Goal: Information Seeking & Learning: Learn about a topic

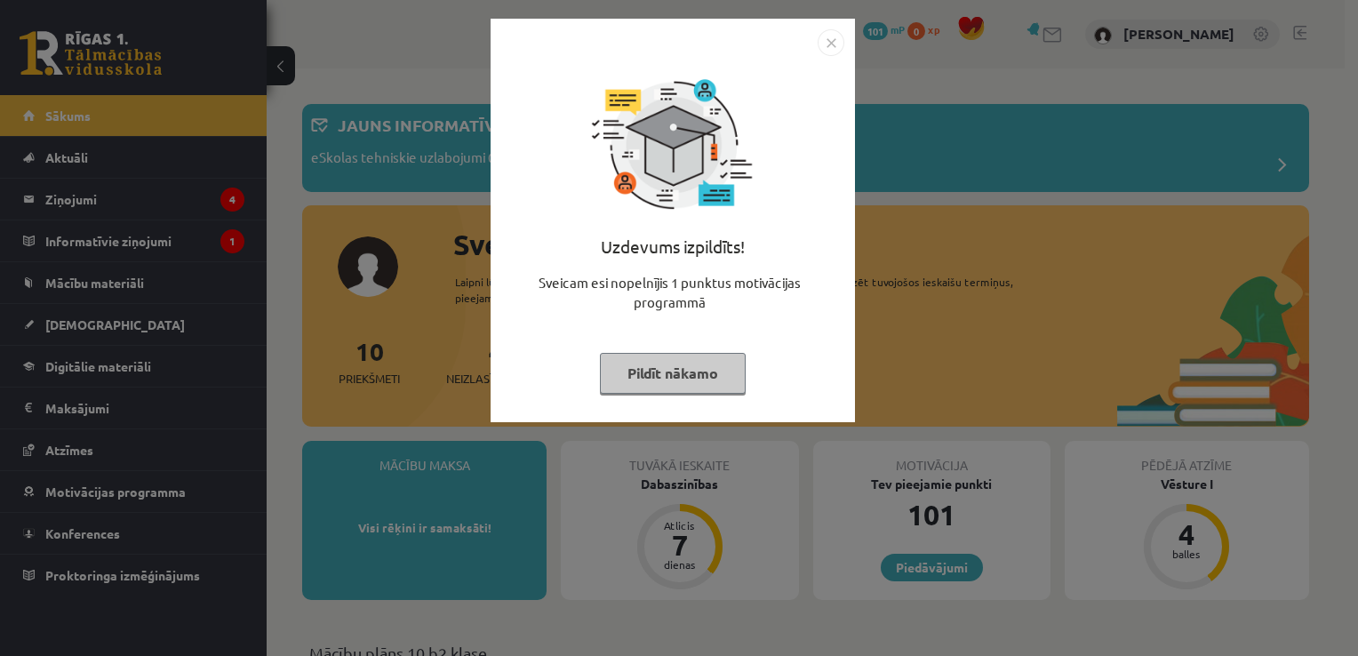
click at [831, 48] on img "Close" at bounding box center [831, 42] width 27 height 27
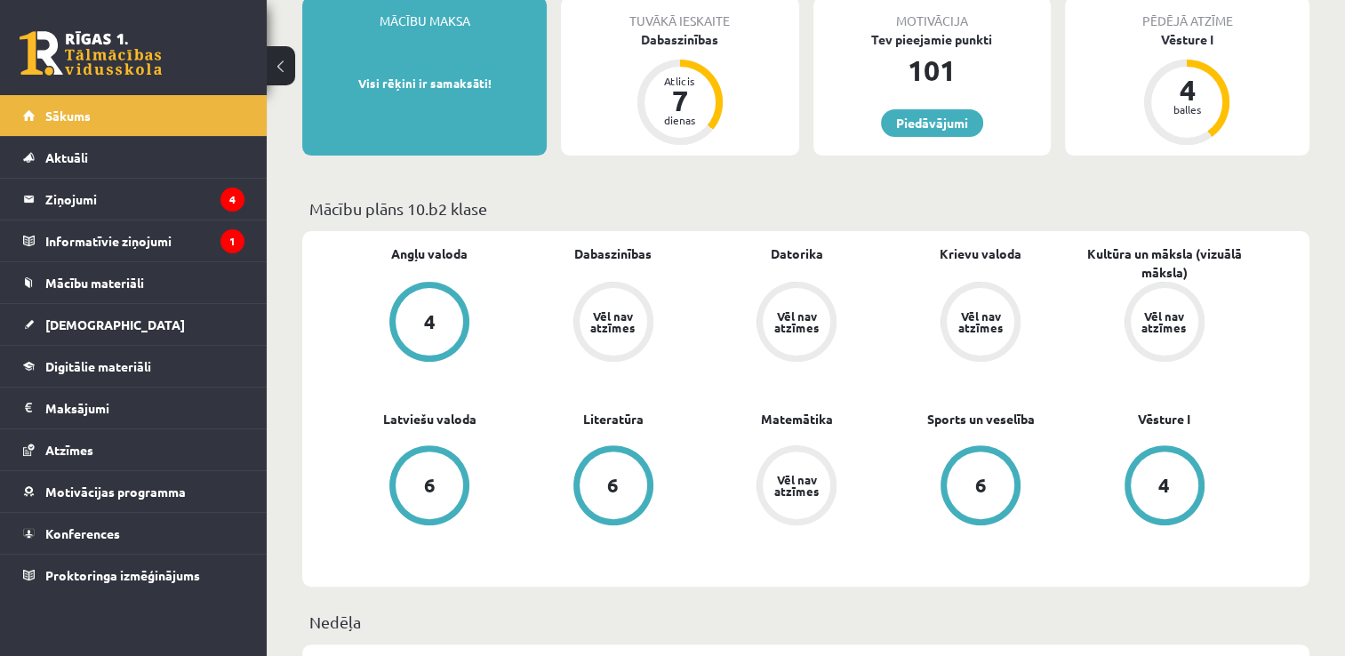
scroll to position [419, 0]
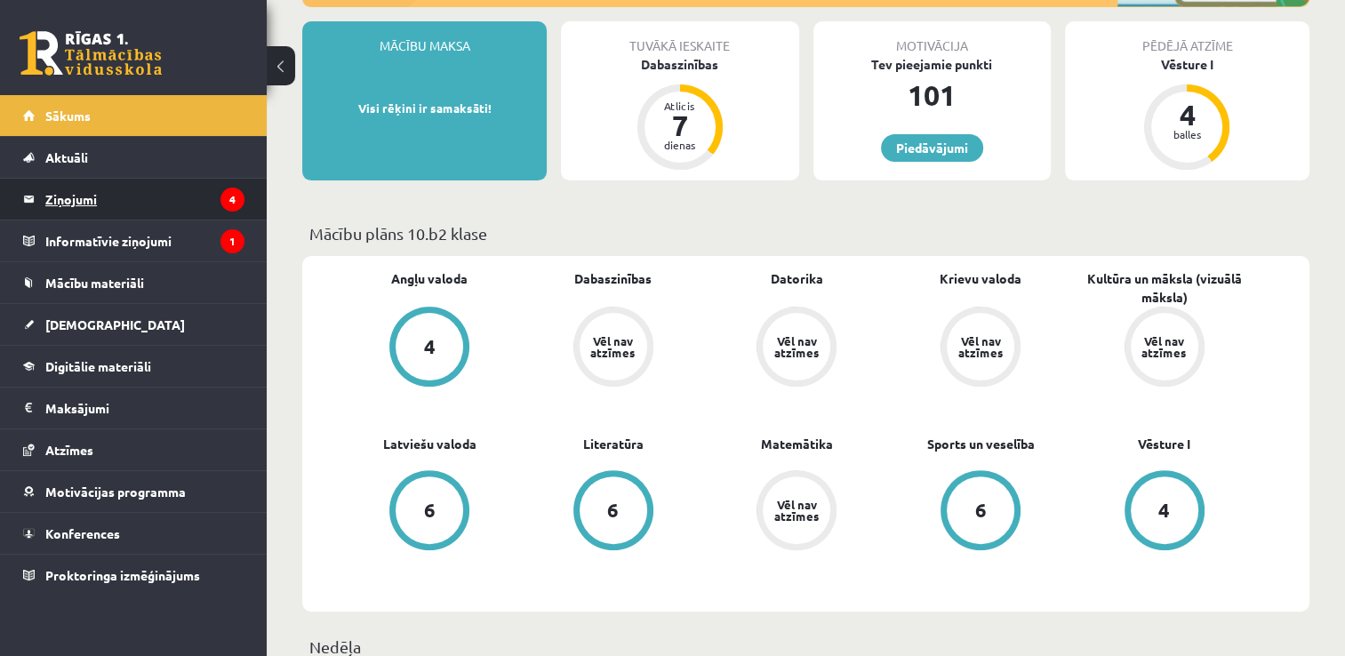
click at [148, 197] on legend "Ziņojumi 4" at bounding box center [144, 199] width 199 height 41
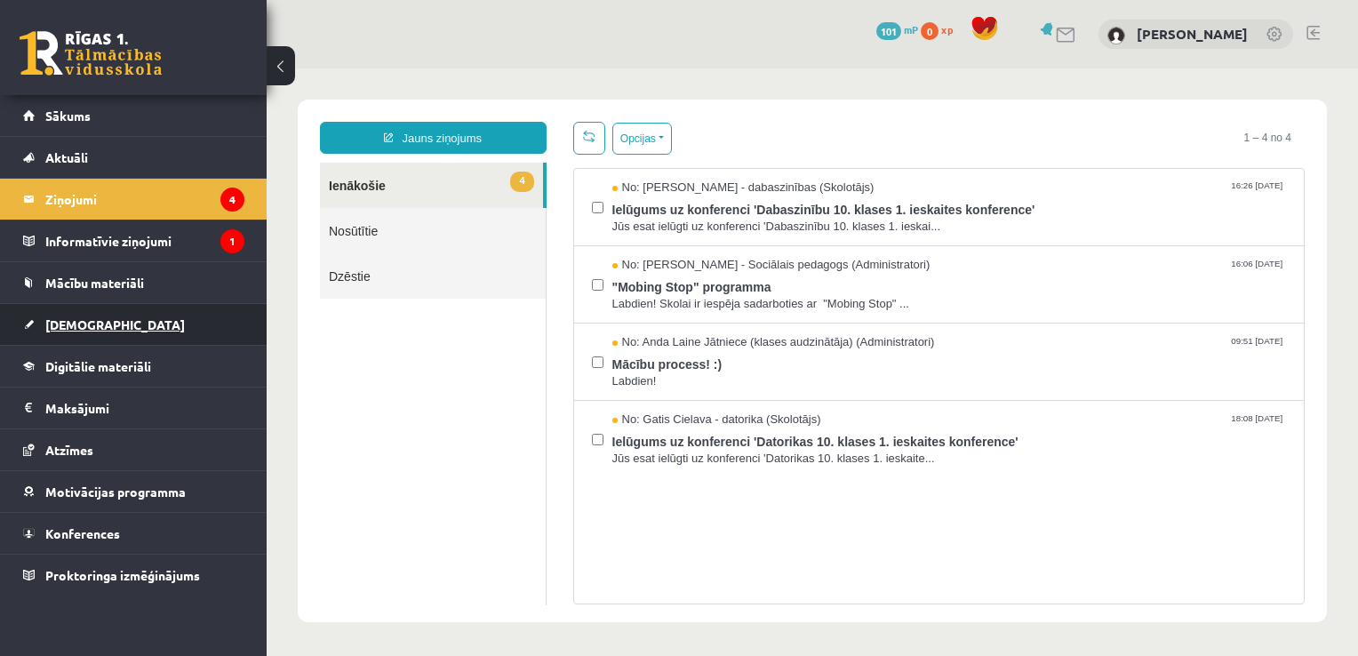
click at [123, 313] on link "[DEMOGRAPHIC_DATA]" at bounding box center [133, 324] width 221 height 41
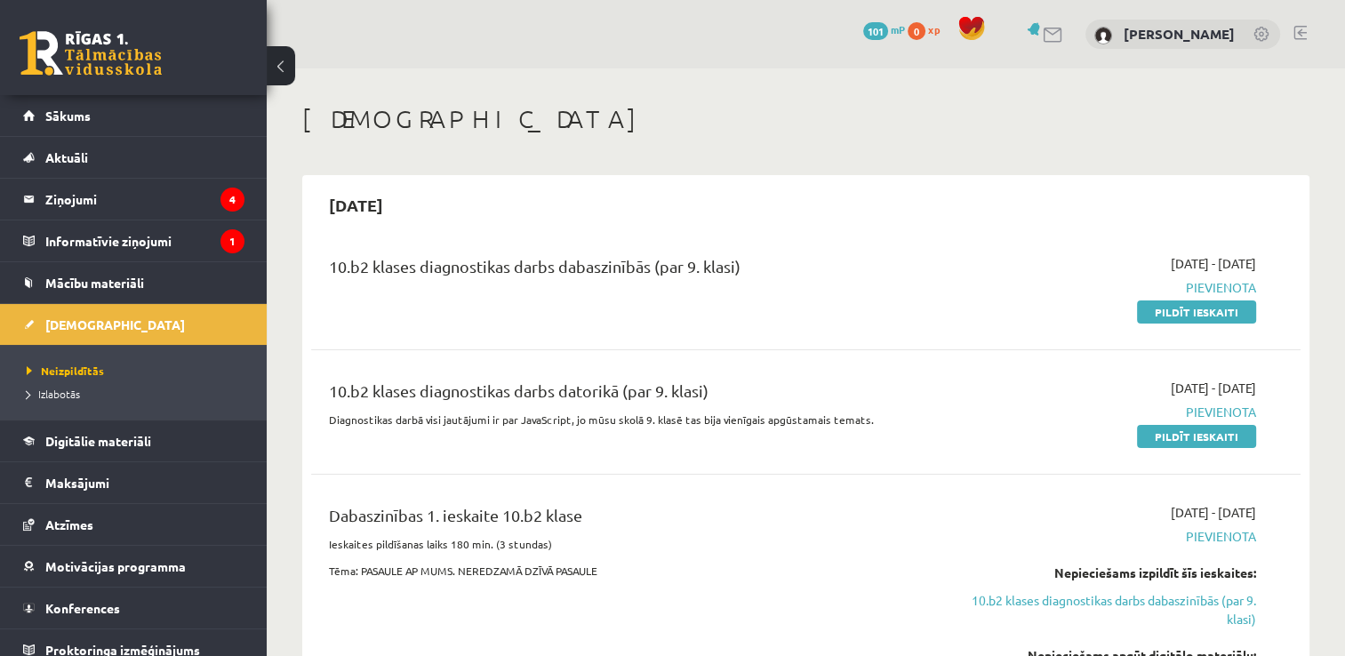
click at [1214, 287] on span "Pievienota" at bounding box center [1110, 287] width 292 height 19
click at [147, 285] on link "Mācību materiāli" at bounding box center [133, 282] width 221 height 41
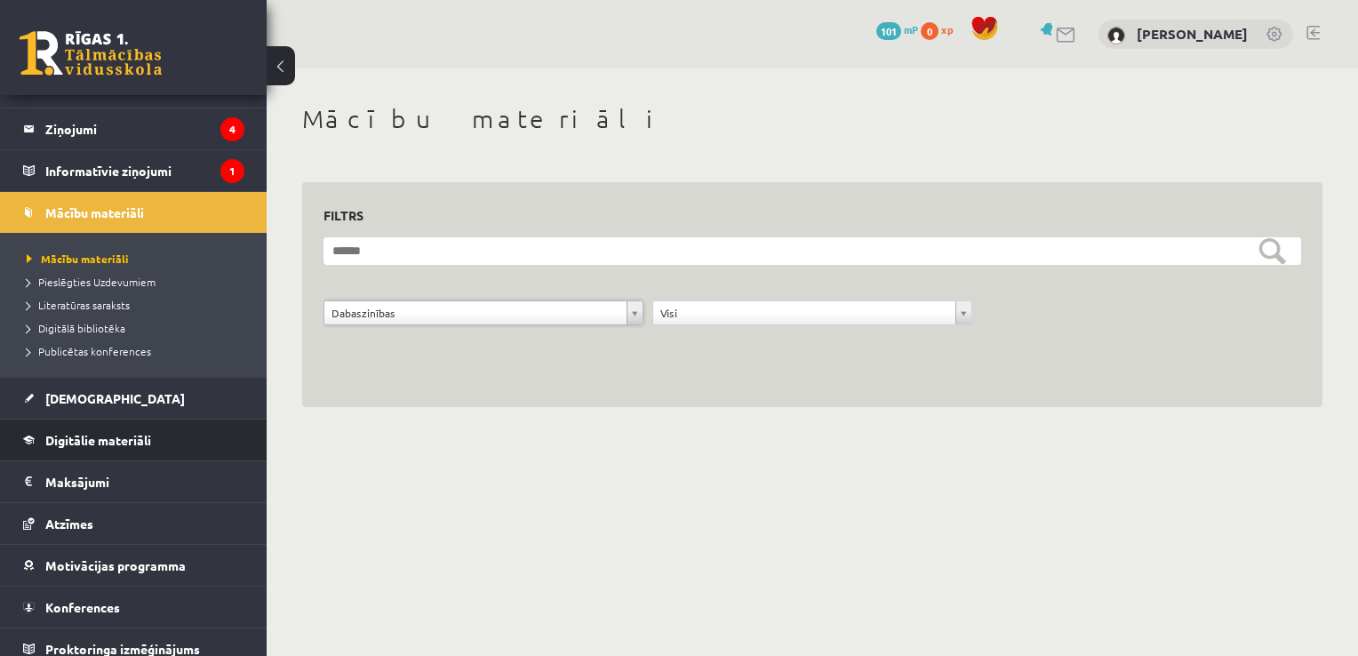
scroll to position [71, 0]
click at [89, 439] on span "Digitālie materiāli" at bounding box center [98, 439] width 106 height 16
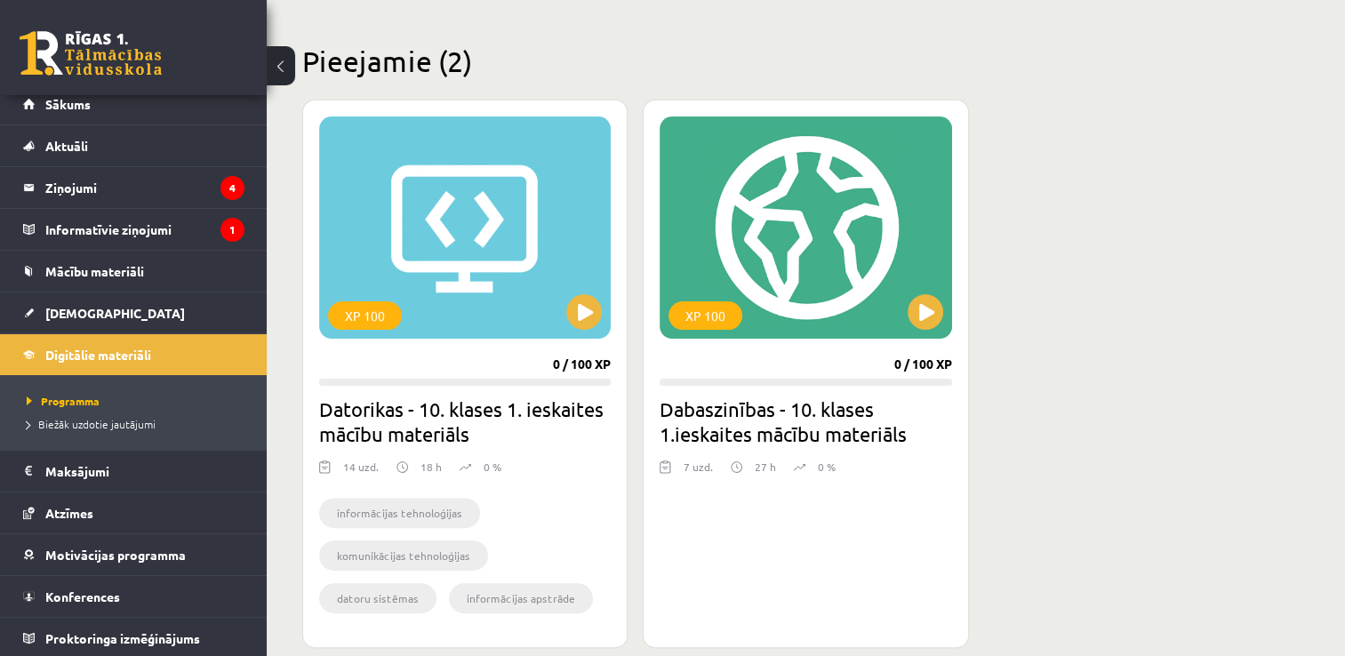
scroll to position [412, 0]
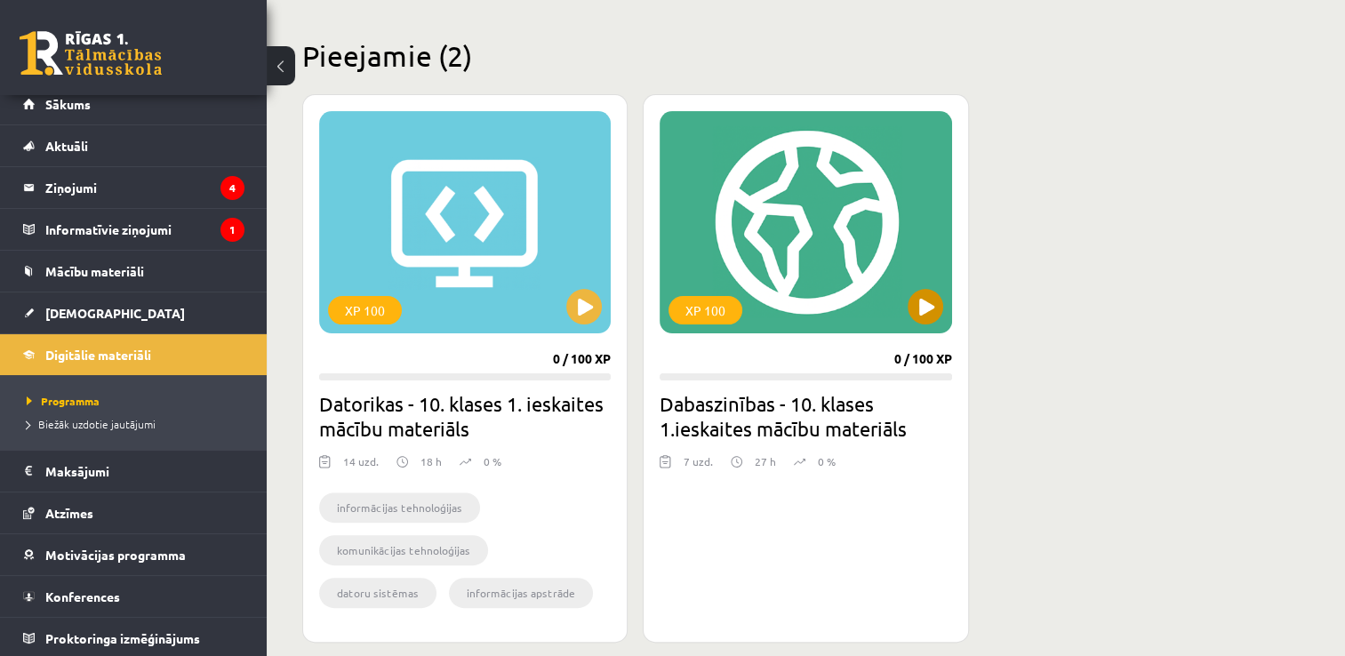
click at [671, 260] on div "XP 100" at bounding box center [805, 222] width 292 height 222
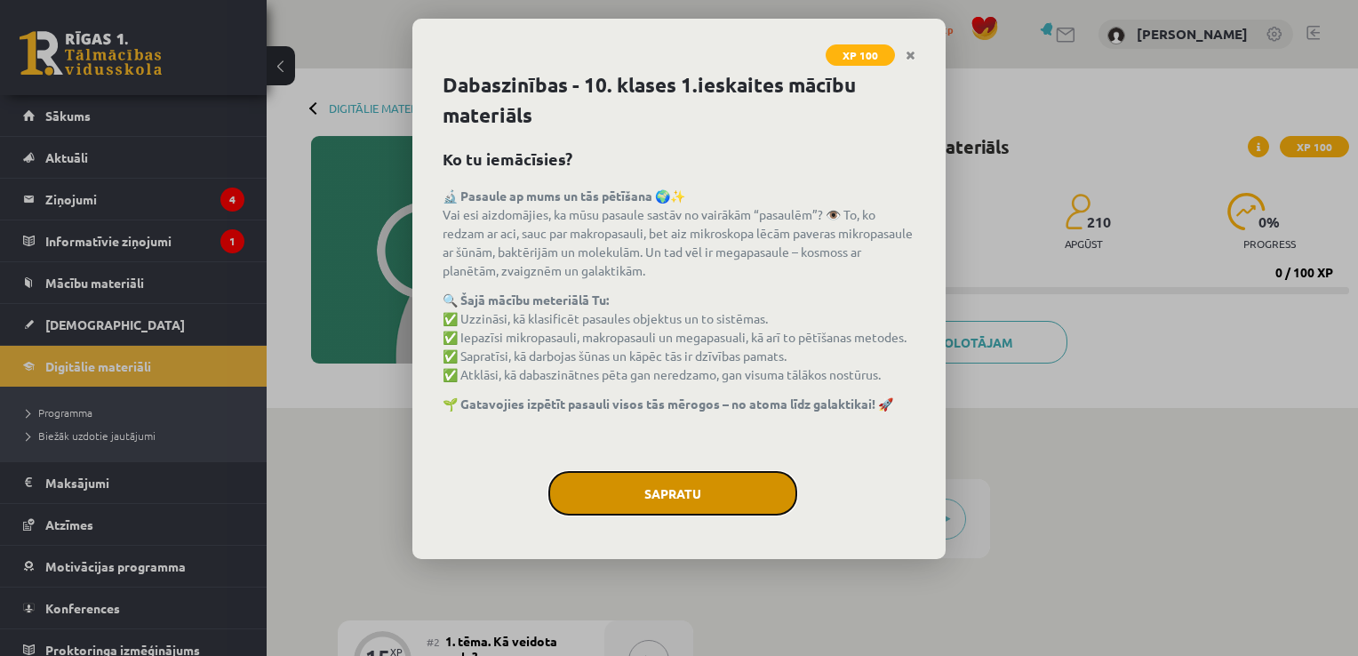
click at [628, 481] on button "Sapratu" at bounding box center [672, 493] width 249 height 44
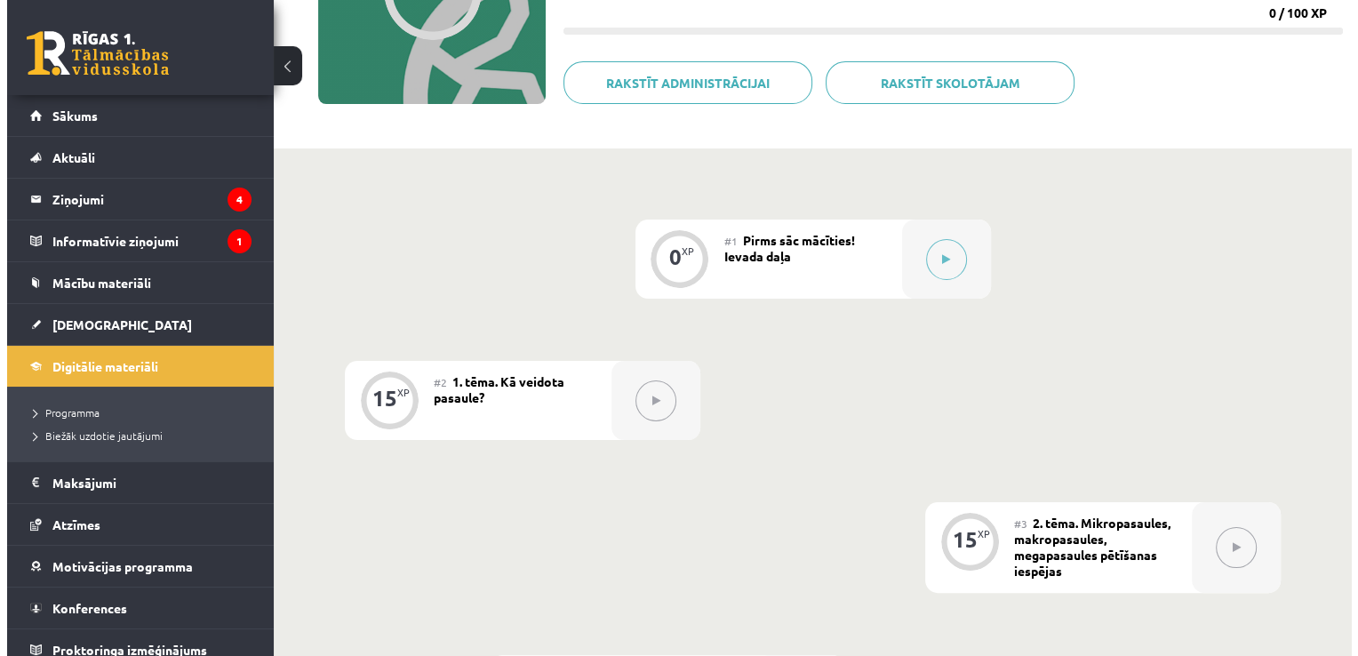
scroll to position [268, 0]
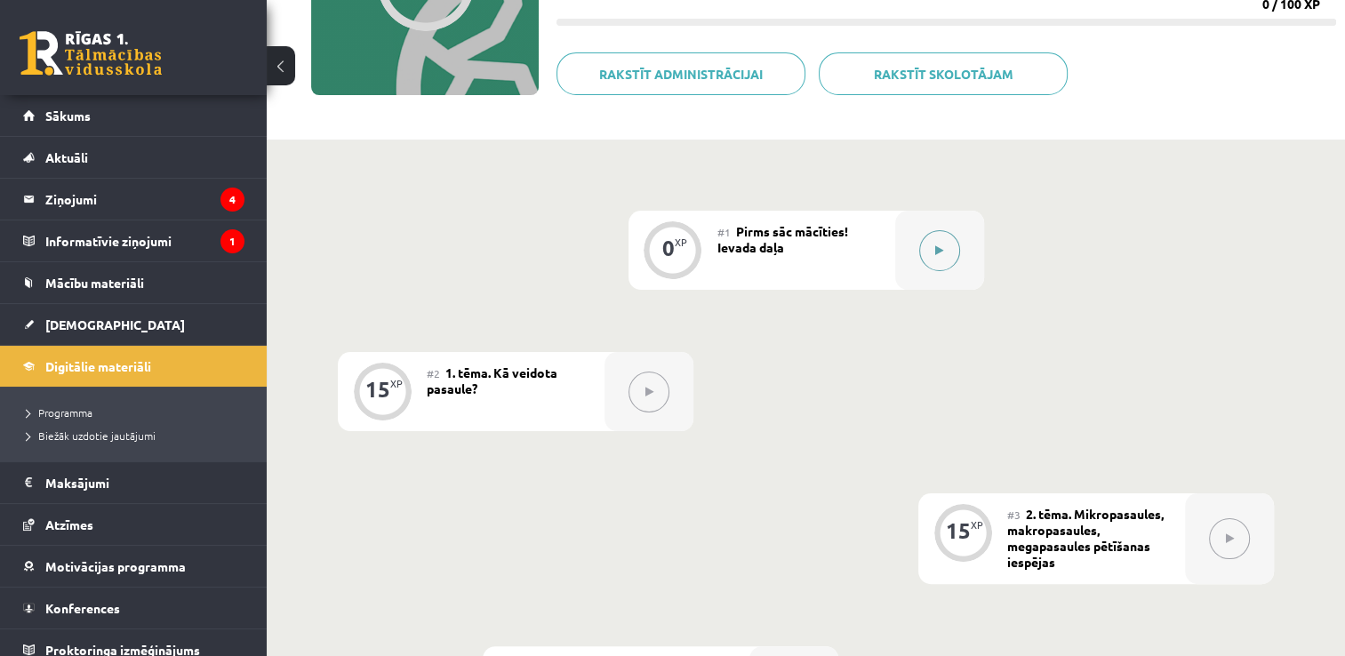
click at [938, 252] on icon at bounding box center [939, 250] width 8 height 11
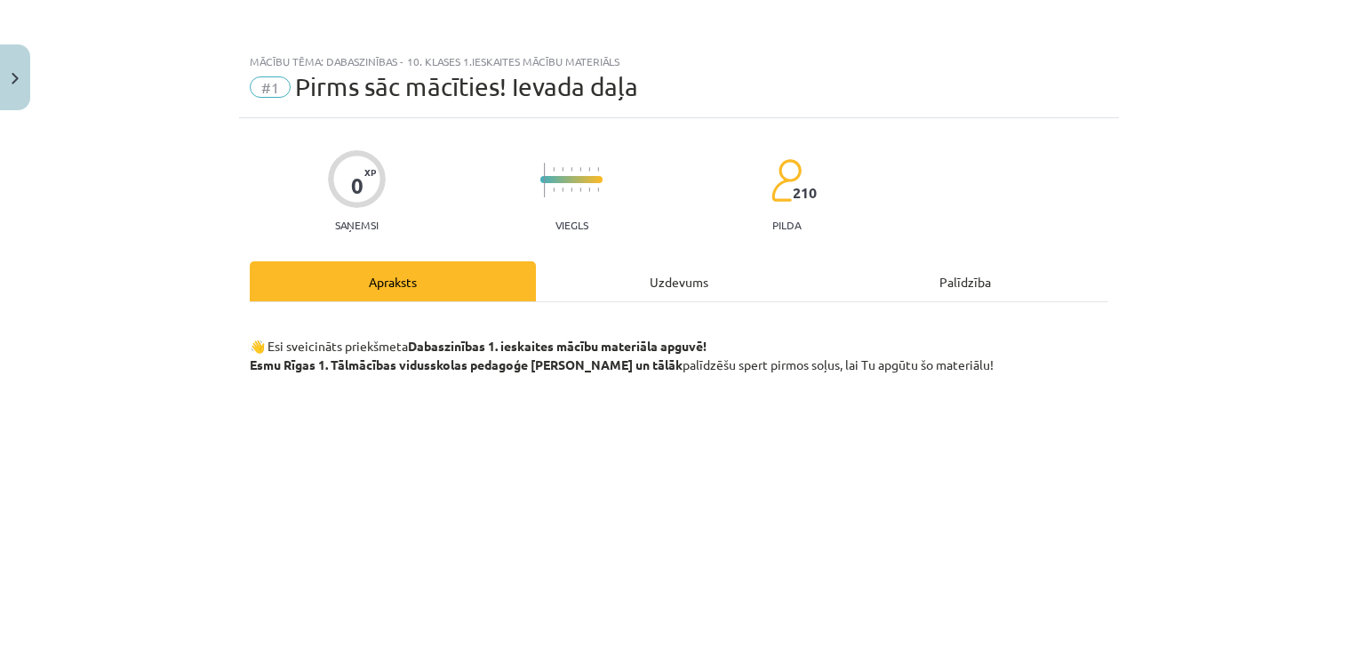
click at [608, 284] on div "Uzdevums" at bounding box center [679, 281] width 286 height 40
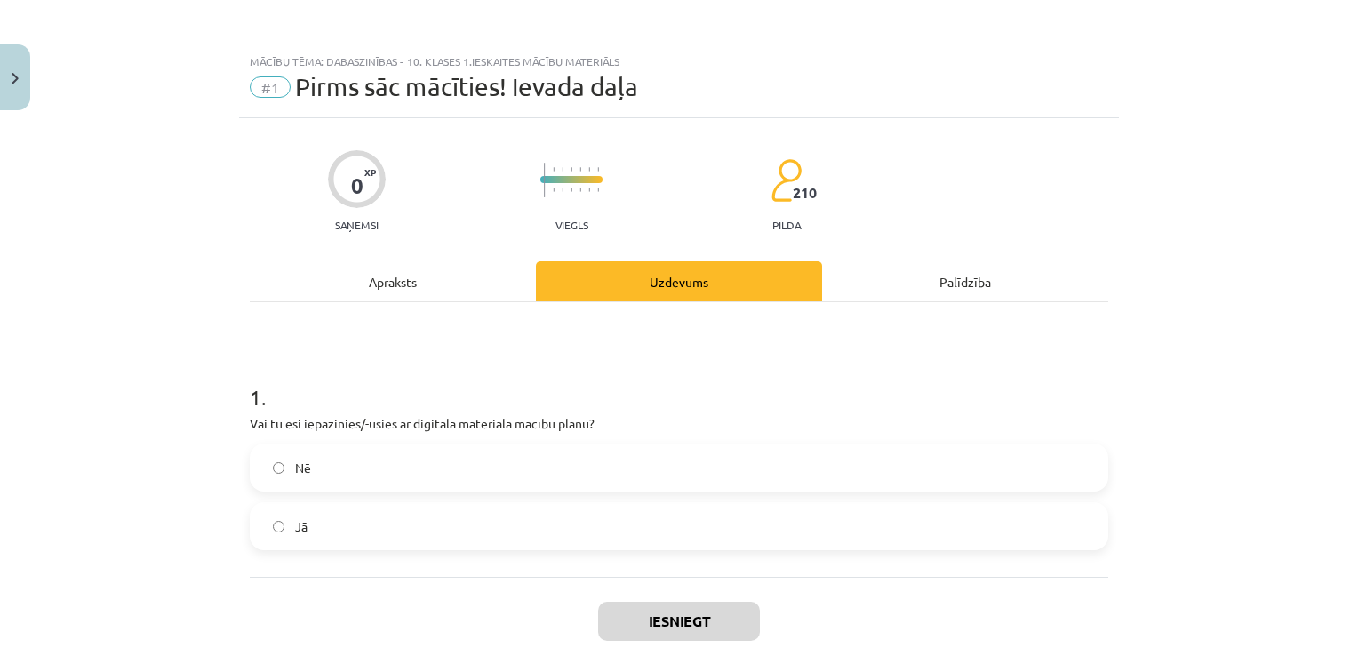
scroll to position [44, 0]
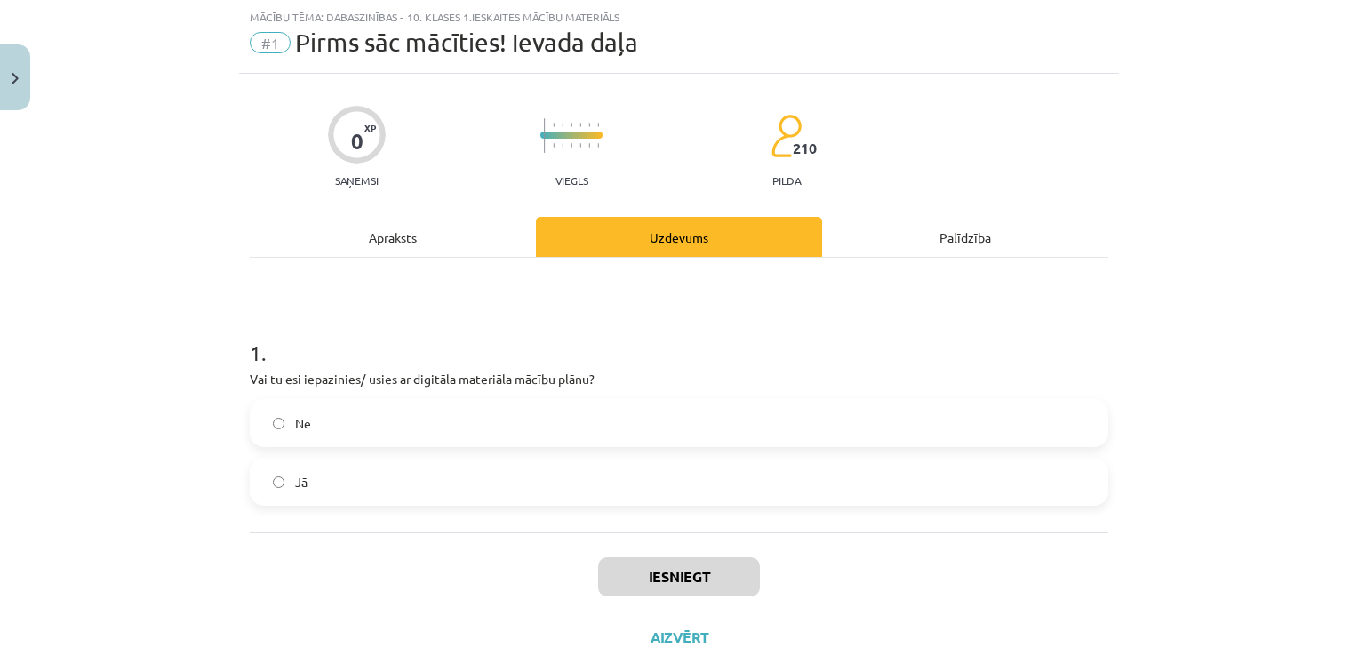
click at [273, 465] on label "Jā" at bounding box center [679, 481] width 855 height 44
click at [643, 562] on button "Iesniegt" at bounding box center [679, 576] width 162 height 39
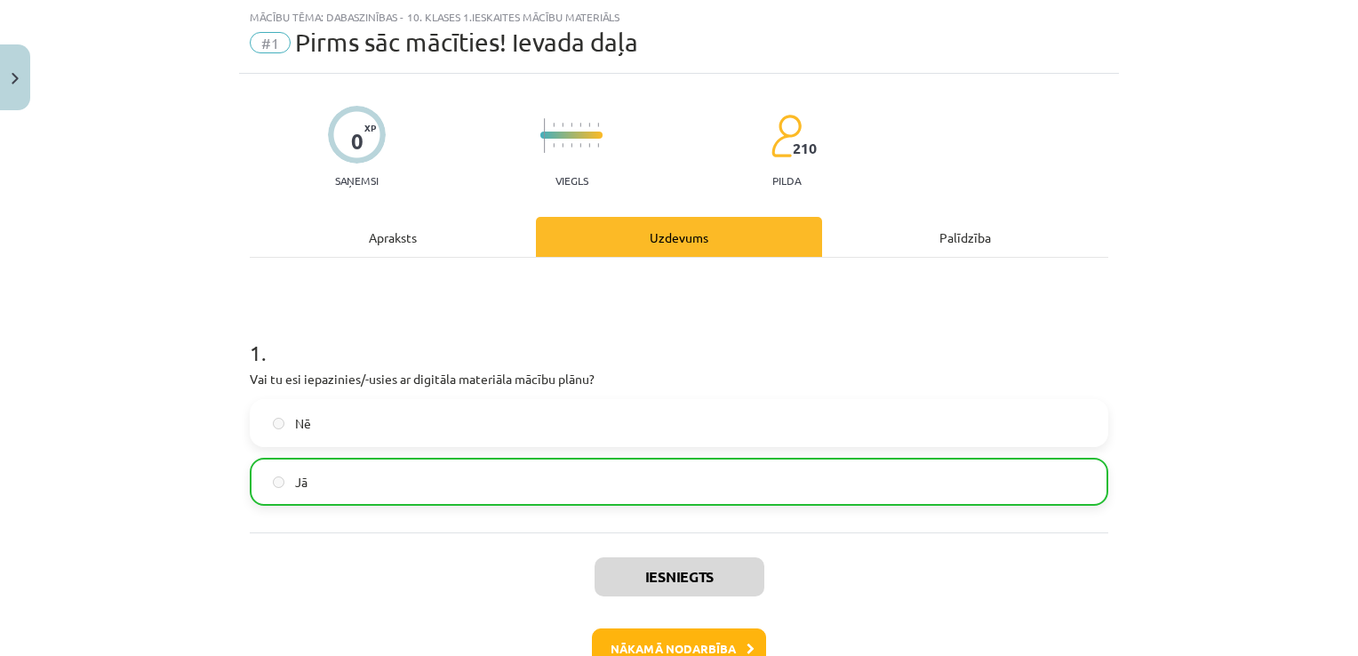
click at [283, 468] on label "Jā" at bounding box center [679, 481] width 855 height 44
click at [603, 572] on div "0 XP Saņemsi Viegls 210 pilda Apraksts Uzdevums Palīdzība 1 . Vai tu esi iepazi…" at bounding box center [679, 399] width 880 height 651
drag, startPoint x: 603, startPoint y: 572, endPoint x: 658, endPoint y: 642, distance: 88.6
click at [658, 642] on button "Nākamā nodarbība" at bounding box center [679, 648] width 174 height 41
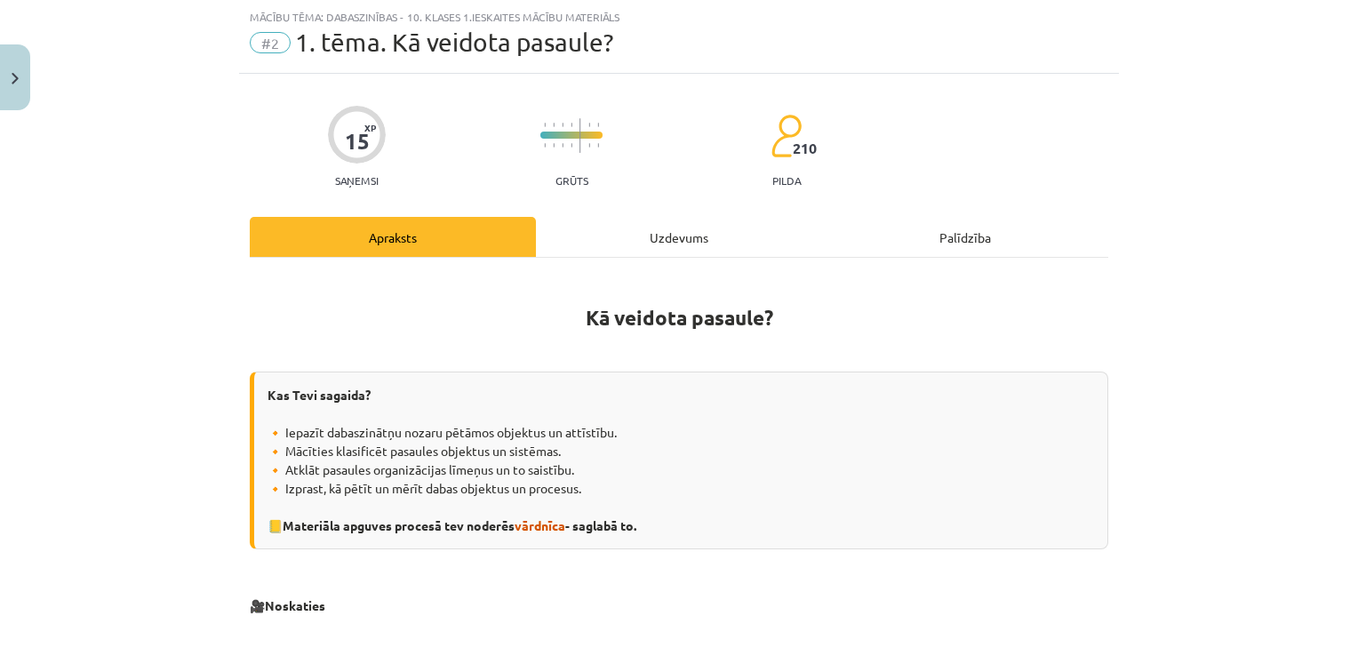
click at [1282, 166] on div "Mācību tēma: Dabaszinības - 10. klases 1.ieskaites mācību materiāls #2 1. tēma.…" at bounding box center [679, 328] width 1358 height 656
click at [1339, 118] on div "Mācību tēma: Dabaszinības - 10. klases 1.ieskaites mācību materiāls #2 1. tēma.…" at bounding box center [679, 328] width 1358 height 656
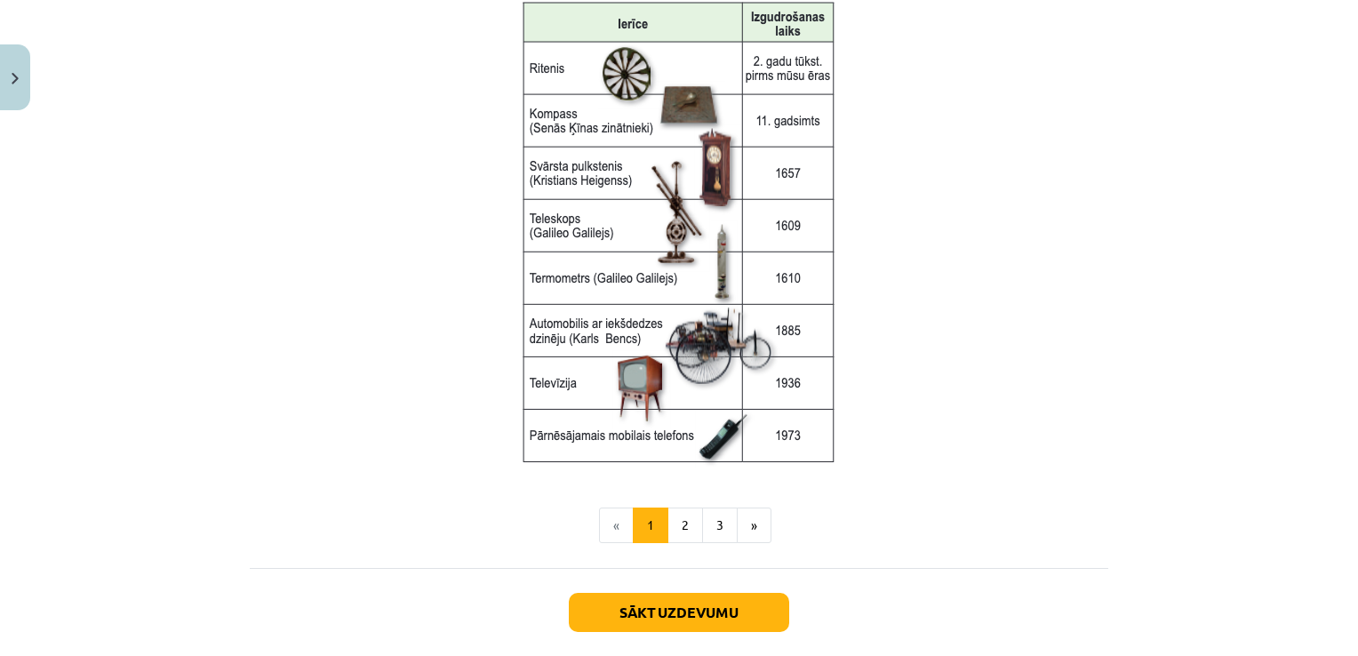
scroll to position [2387, 0]
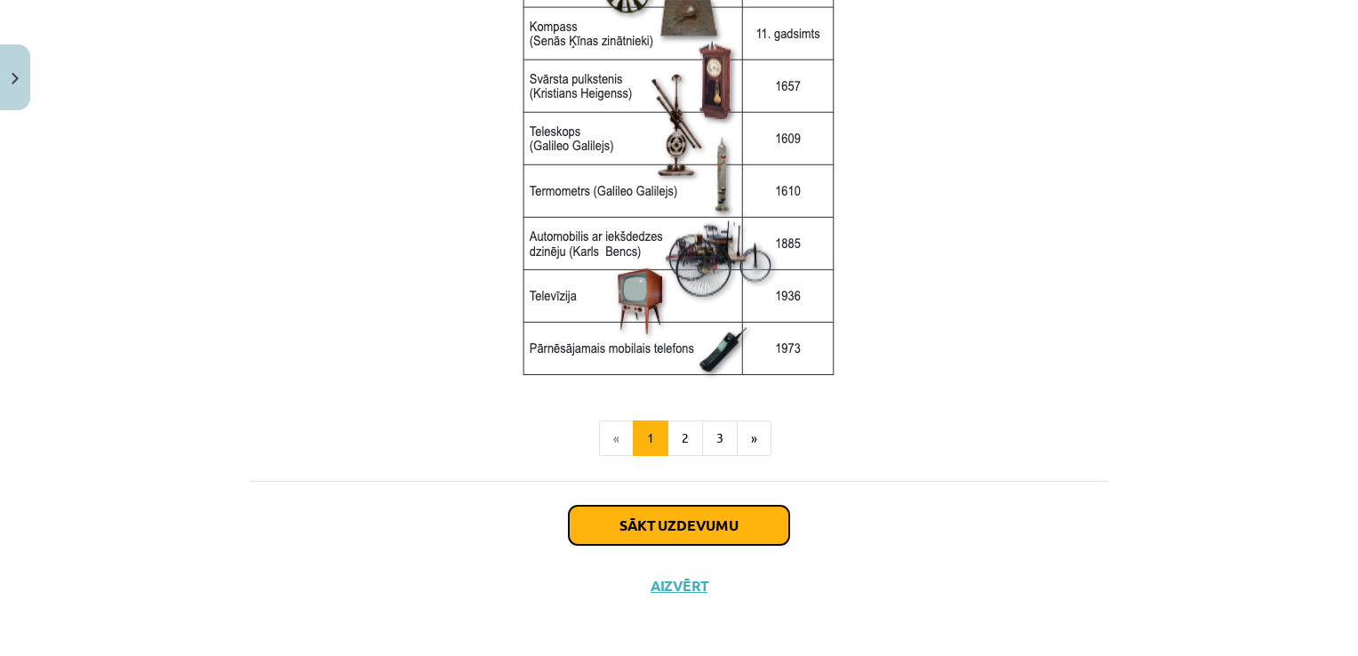
click at [657, 509] on button "Sākt uzdevumu" at bounding box center [679, 525] width 220 height 39
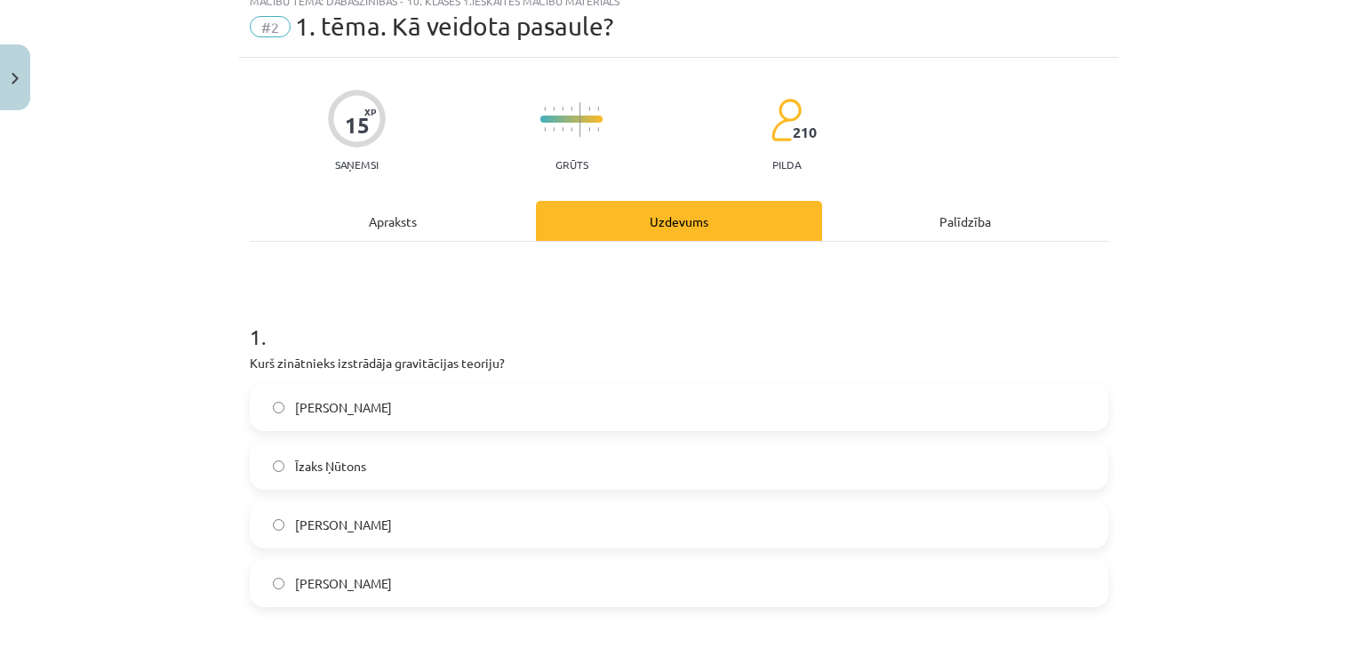
scroll to position [44, 0]
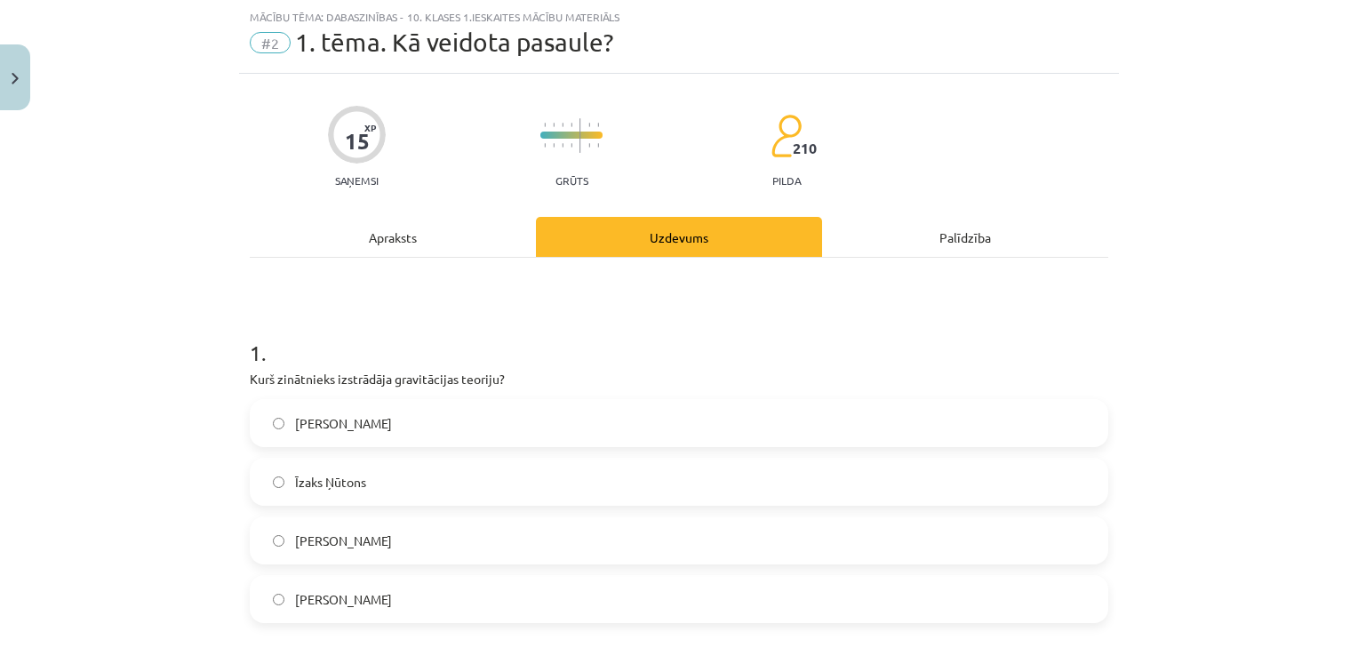
click at [278, 482] on label "Īzaks Ņūtons" at bounding box center [679, 481] width 855 height 44
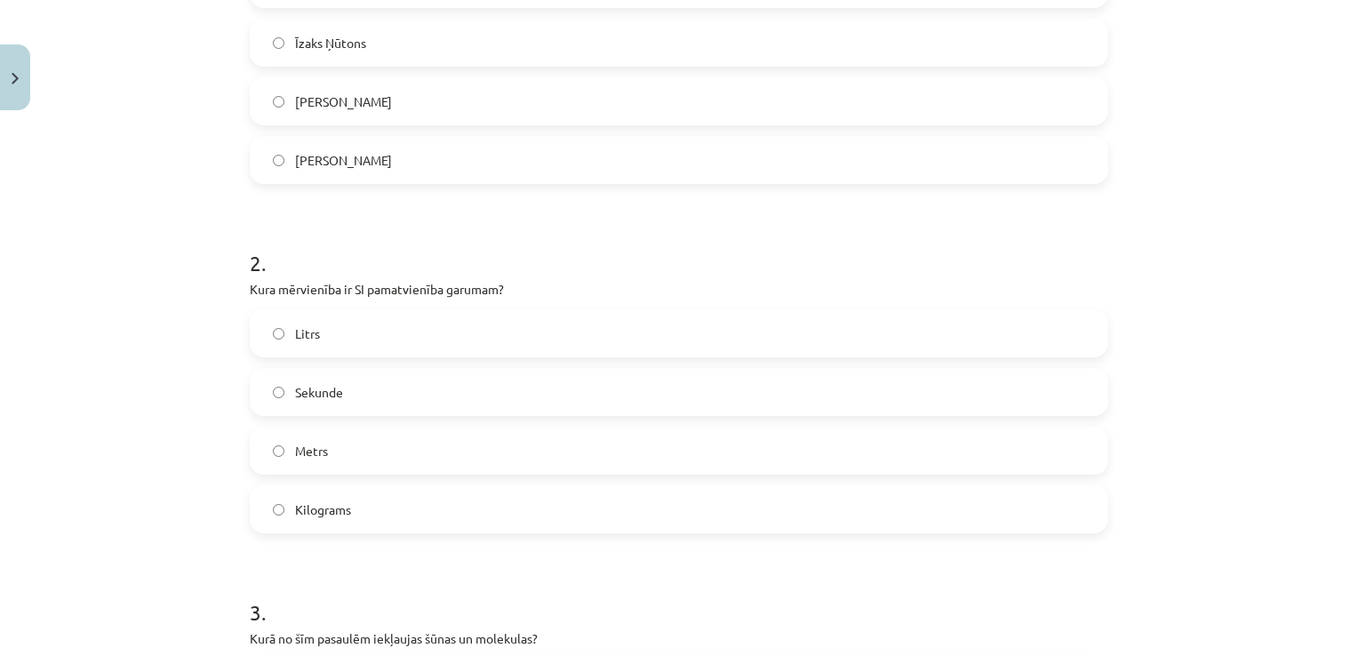
scroll to position [499, 0]
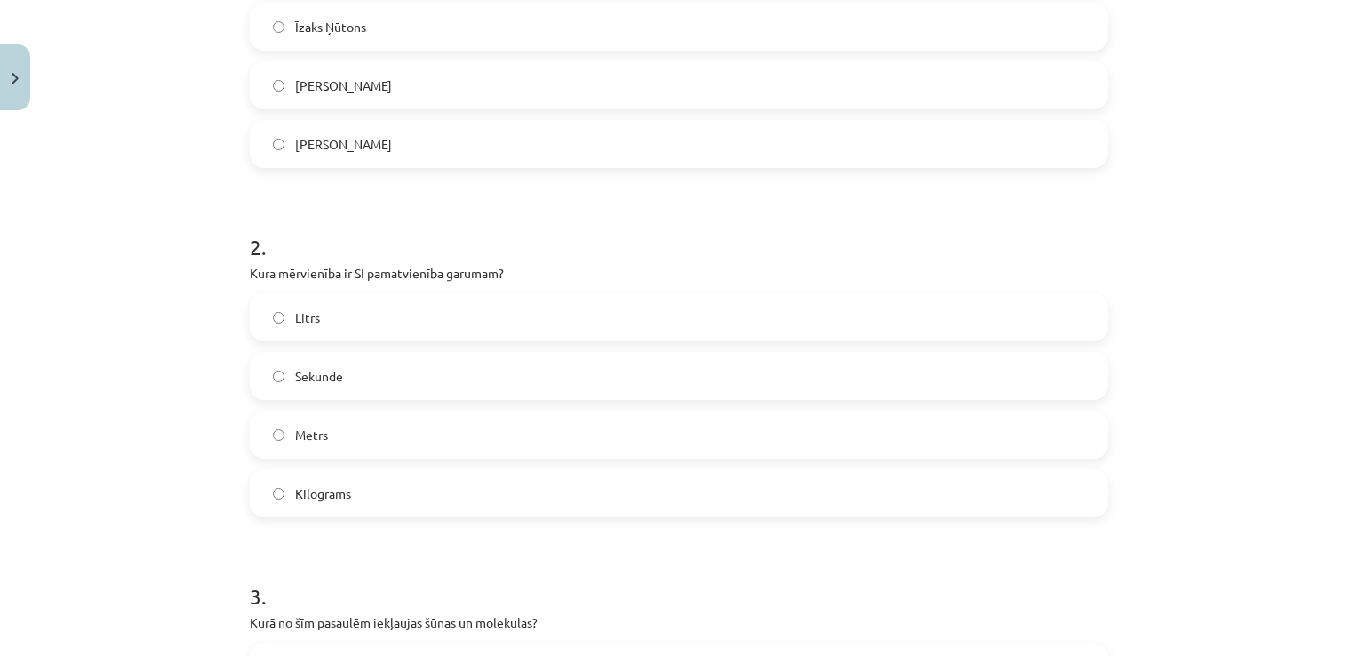
click at [558, 238] on h1 "2 ." at bounding box center [679, 231] width 859 height 55
click at [266, 440] on label "Metrs" at bounding box center [679, 434] width 855 height 44
drag, startPoint x: 1342, startPoint y: 183, endPoint x: 1341, endPoint y: 220, distance: 37.3
click at [1341, 220] on div "Mācību tēma: Dabaszinības - 10. klases 1.ieskaites mācību materiāls #2 1. tēma.…" at bounding box center [679, 328] width 1358 height 656
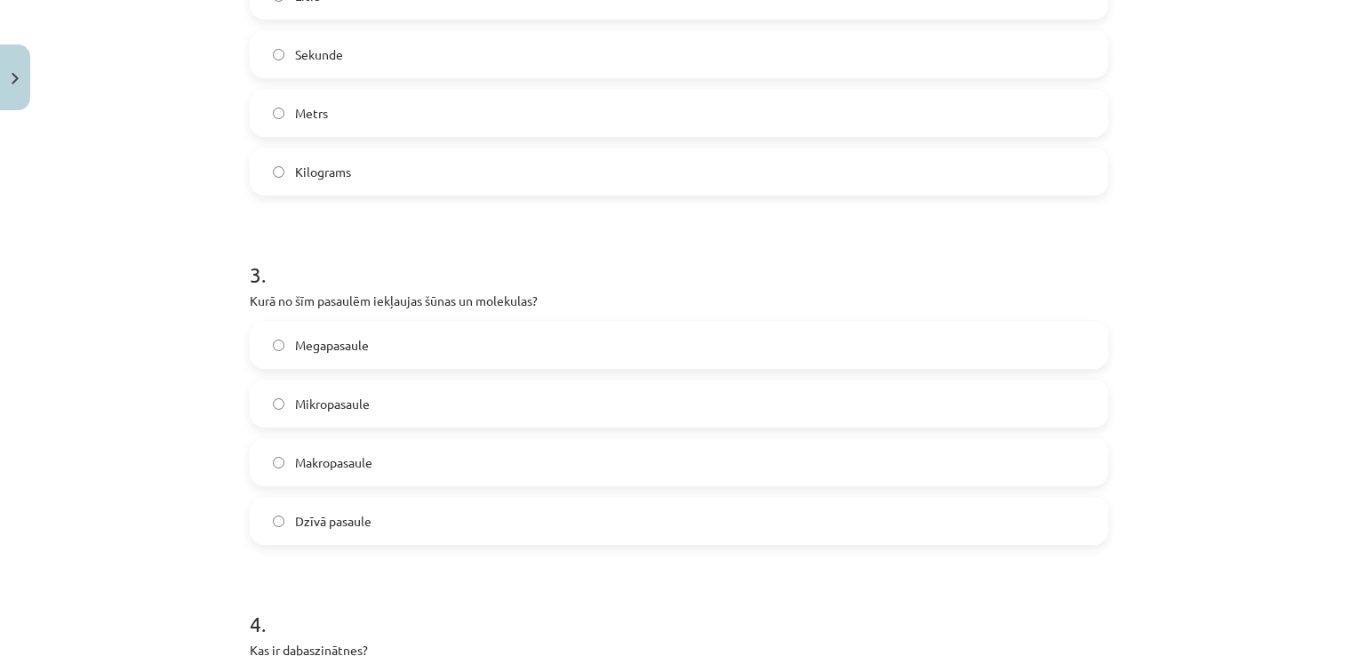
scroll to position [835, 0]
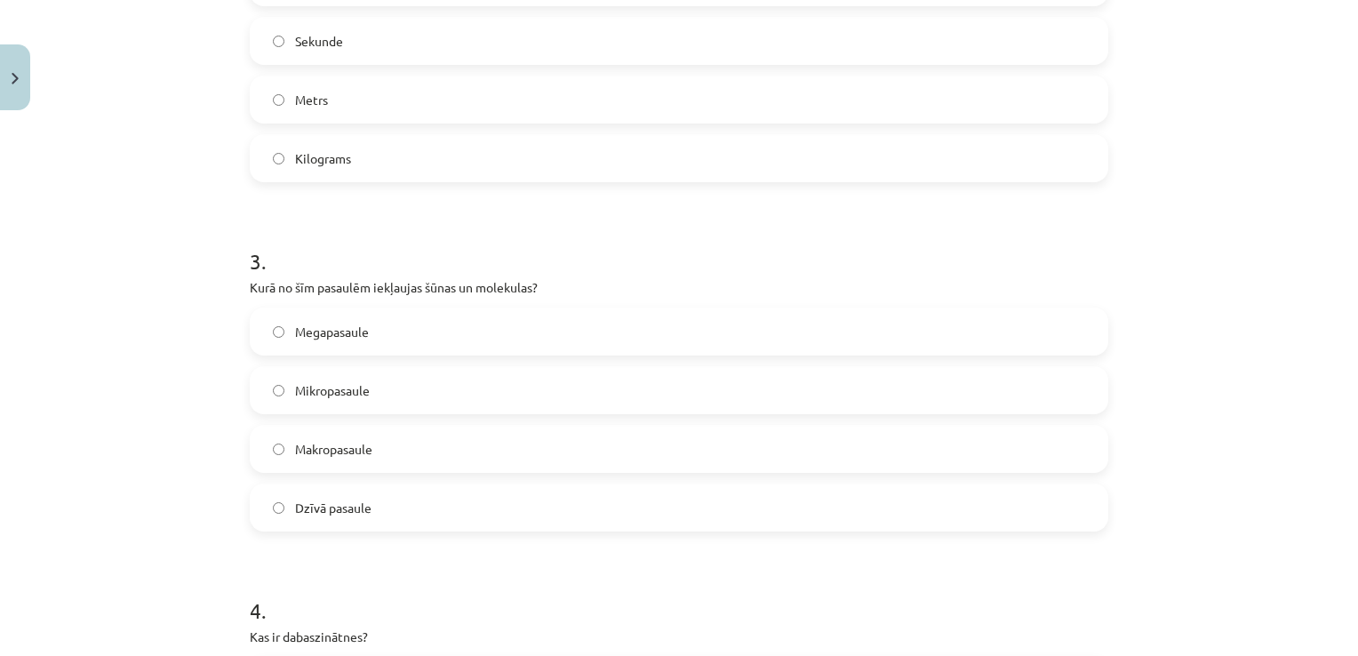
click at [286, 390] on label "Mikropasaule" at bounding box center [679, 390] width 855 height 44
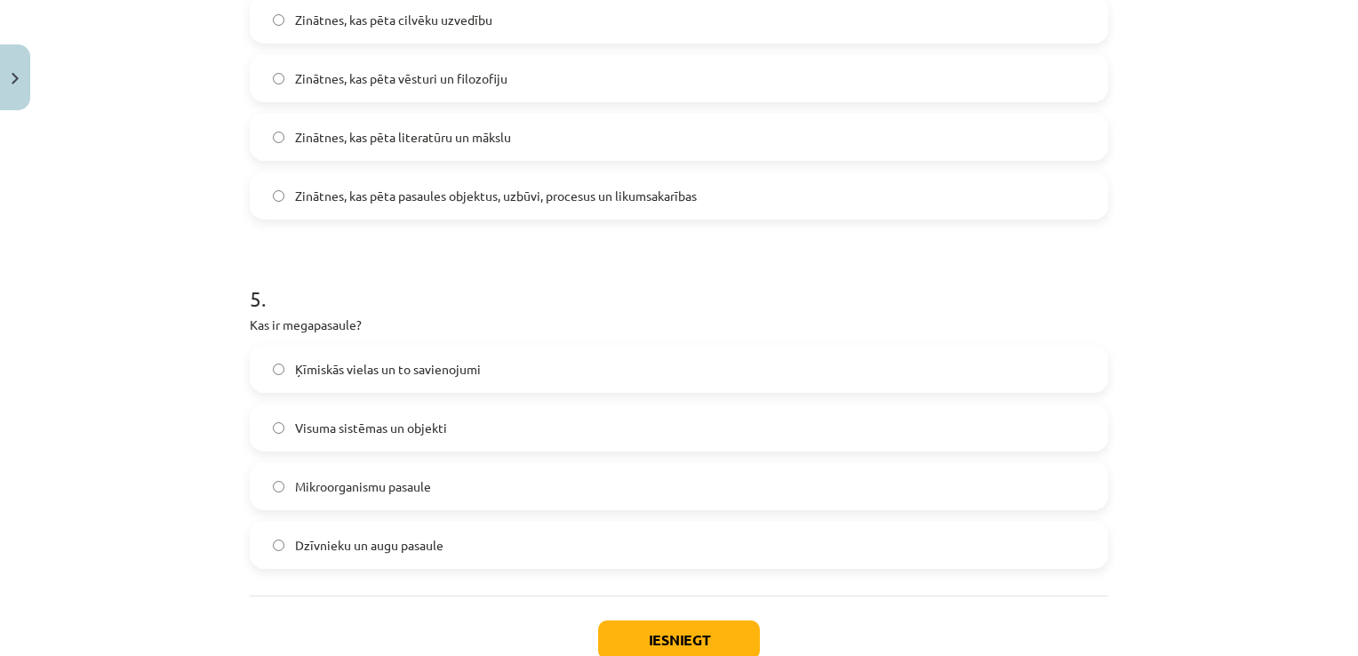
scroll to position [1498, 0]
click at [647, 644] on button "Iesniegt" at bounding box center [679, 637] width 162 height 39
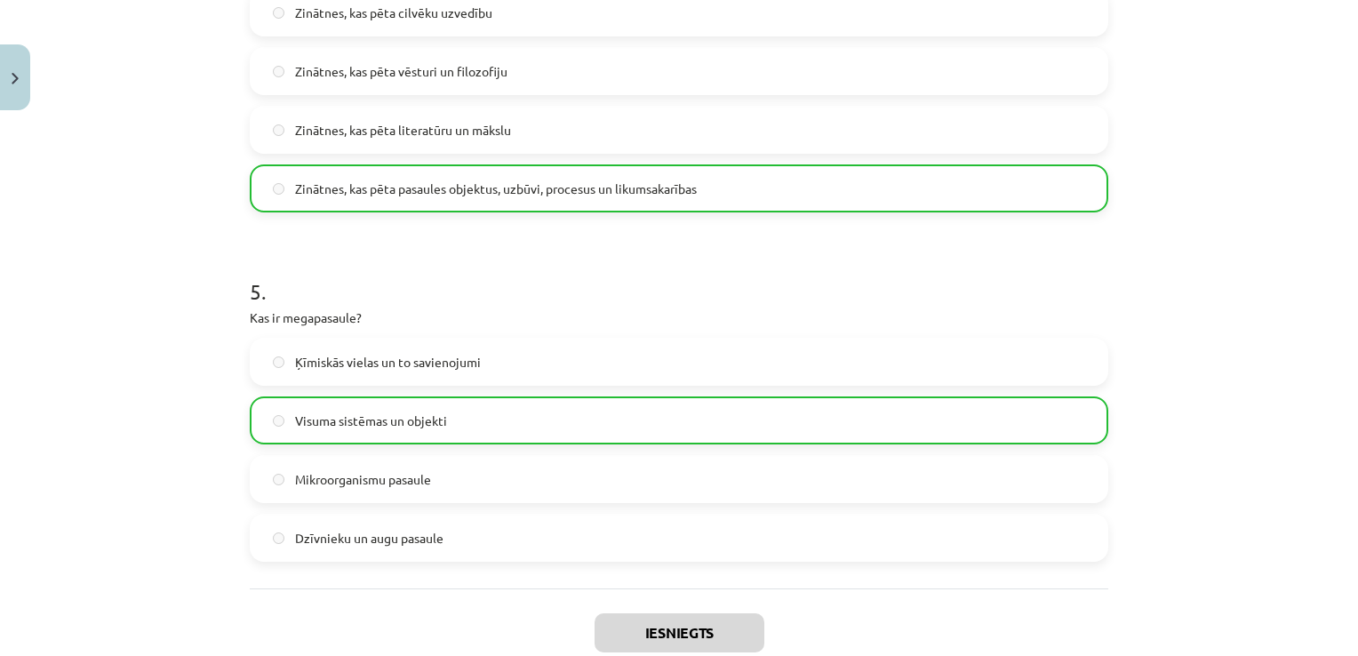
scroll to position [1670, 0]
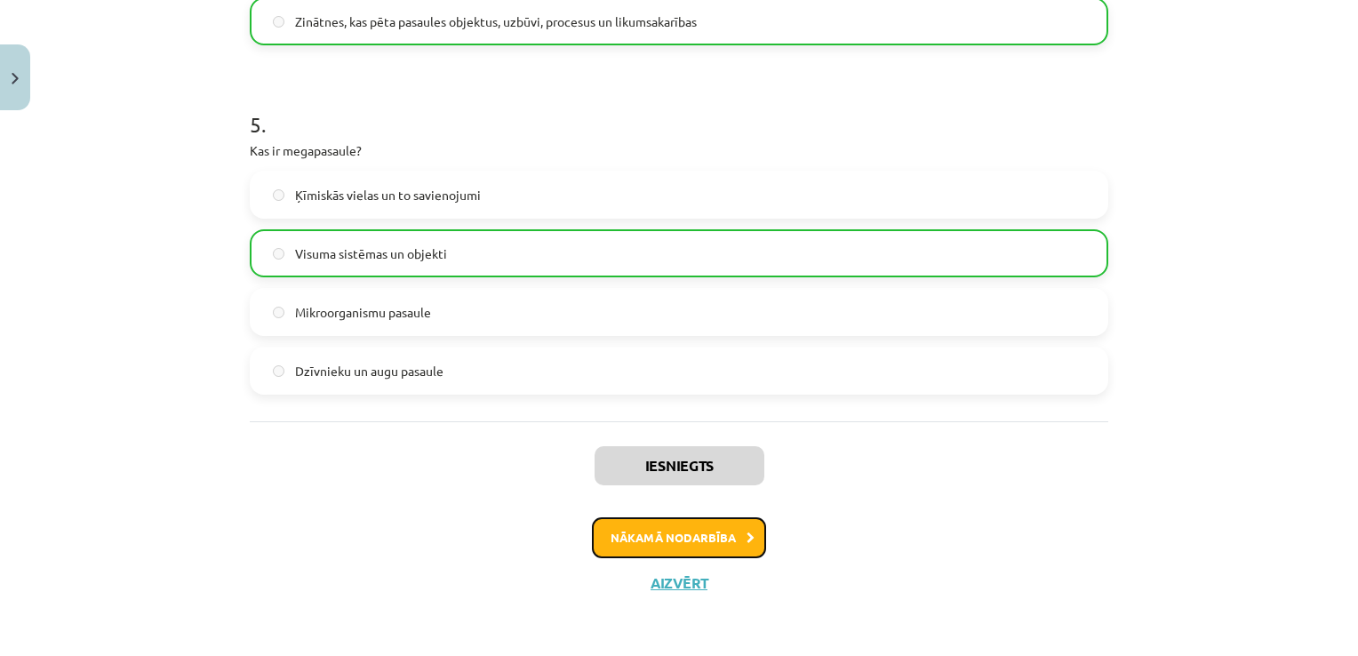
click at [681, 535] on button "Nākamā nodarbība" at bounding box center [679, 537] width 174 height 41
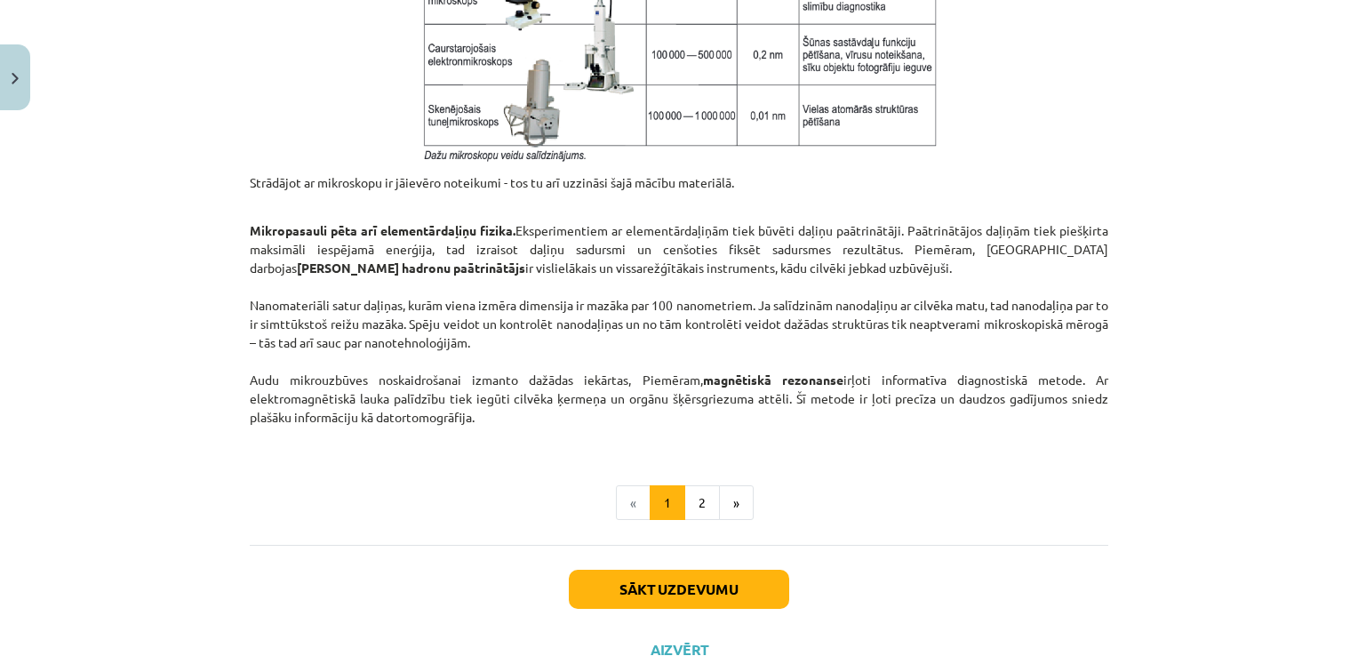
scroll to position [1449, 0]
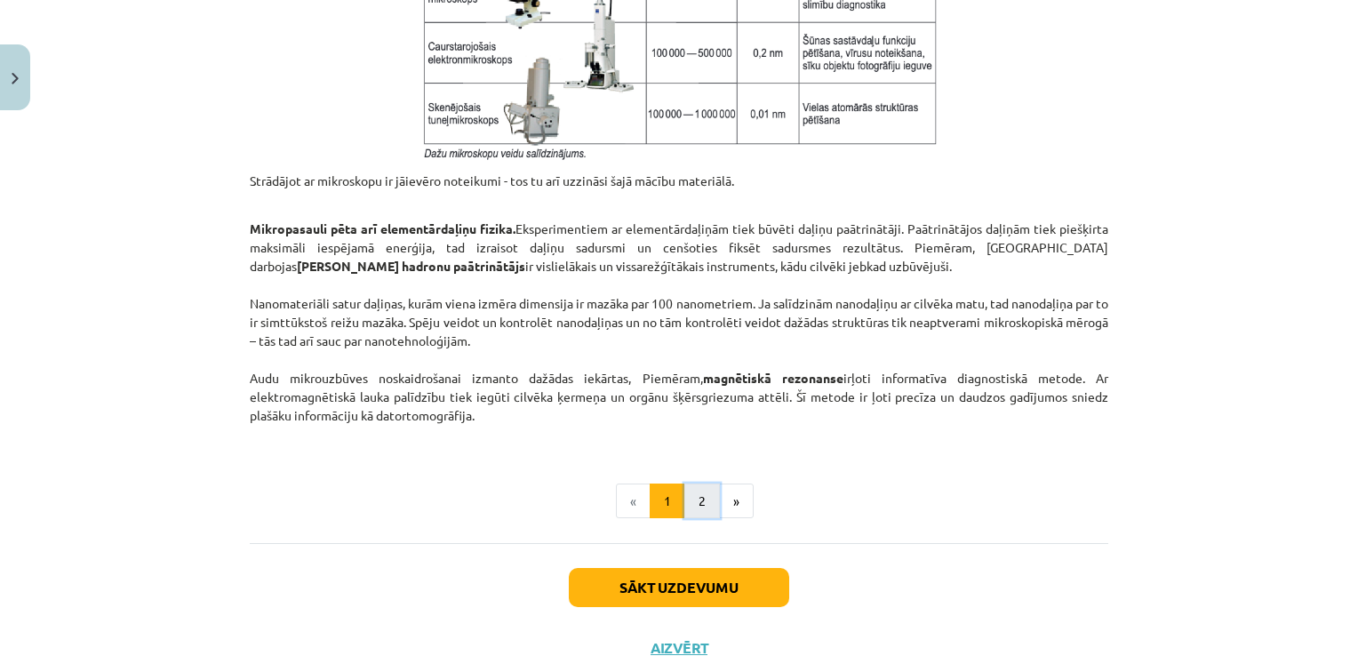
click at [691, 504] on button "2" at bounding box center [702, 501] width 36 height 36
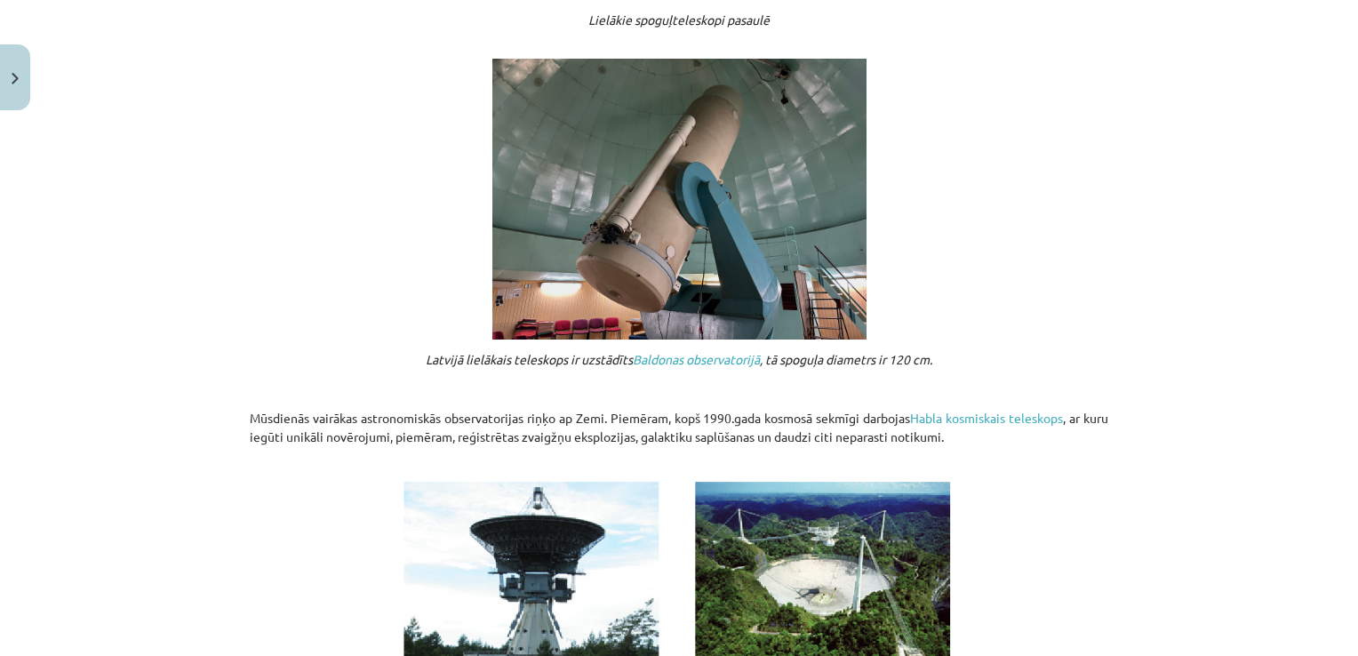
scroll to position [1957, 0]
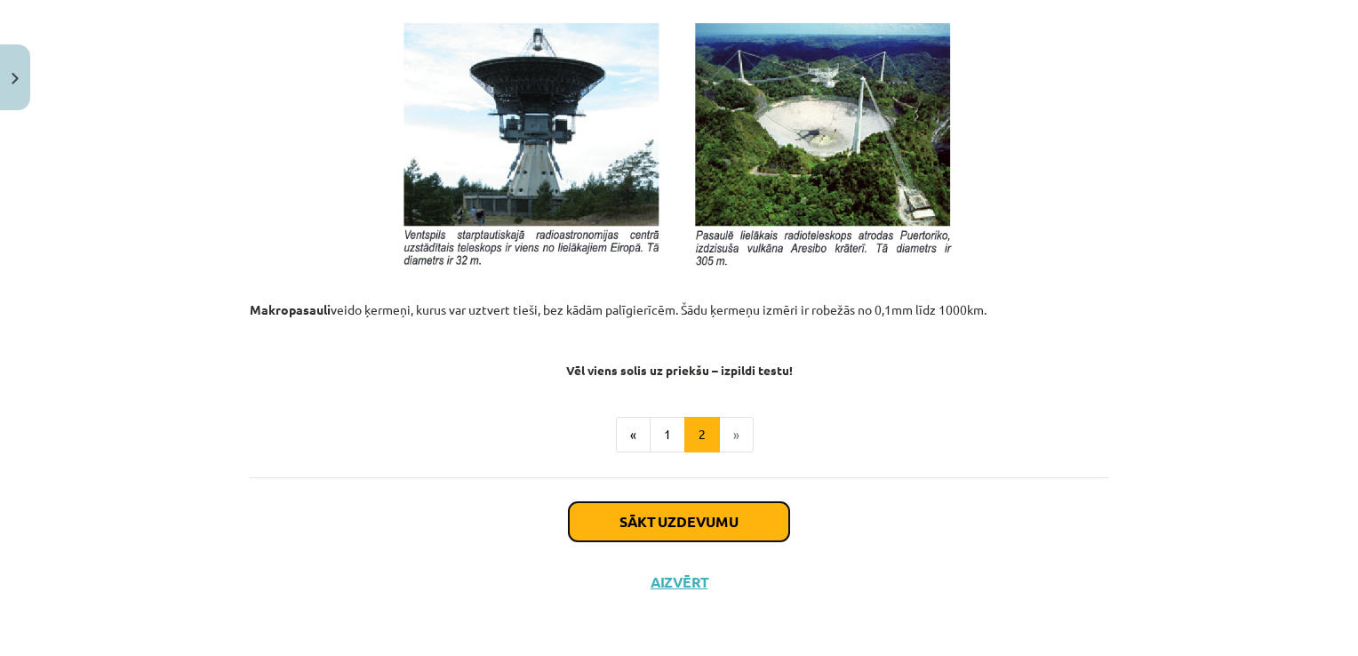
click at [707, 525] on button "Sākt uzdevumu" at bounding box center [679, 521] width 220 height 39
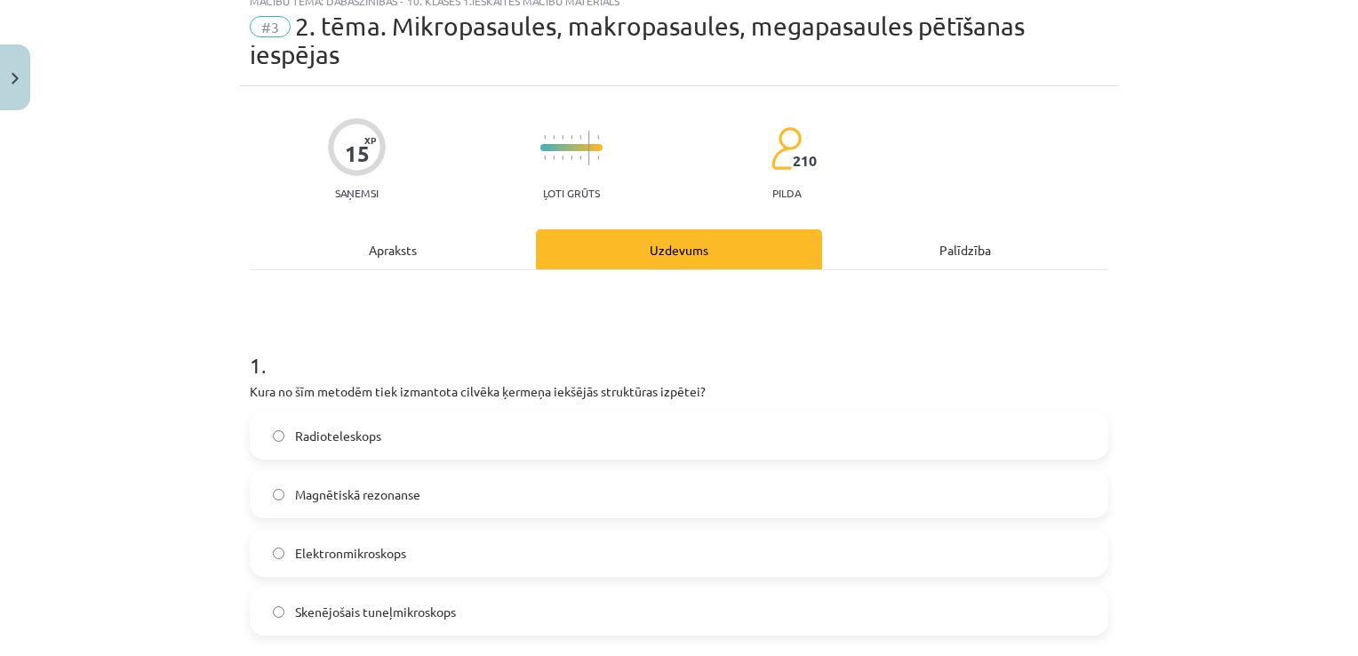
scroll to position [44, 0]
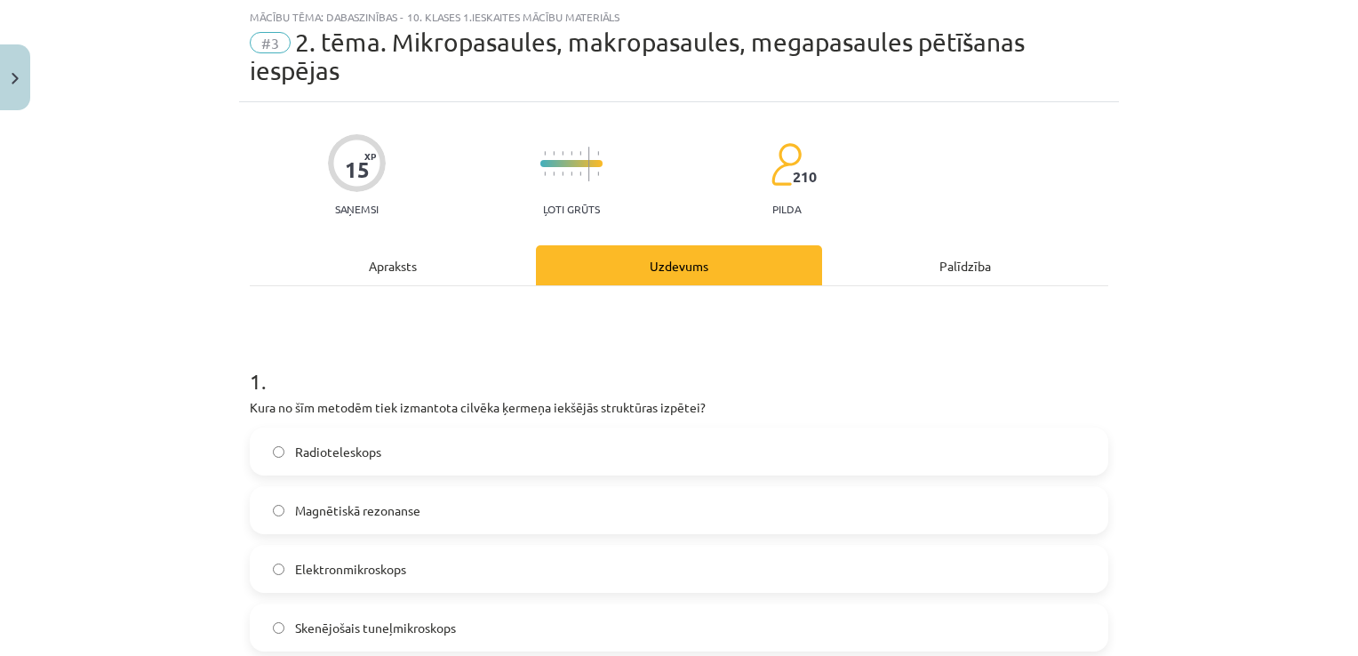
click at [277, 507] on label "Magnētiskā rezonanse" at bounding box center [679, 510] width 855 height 44
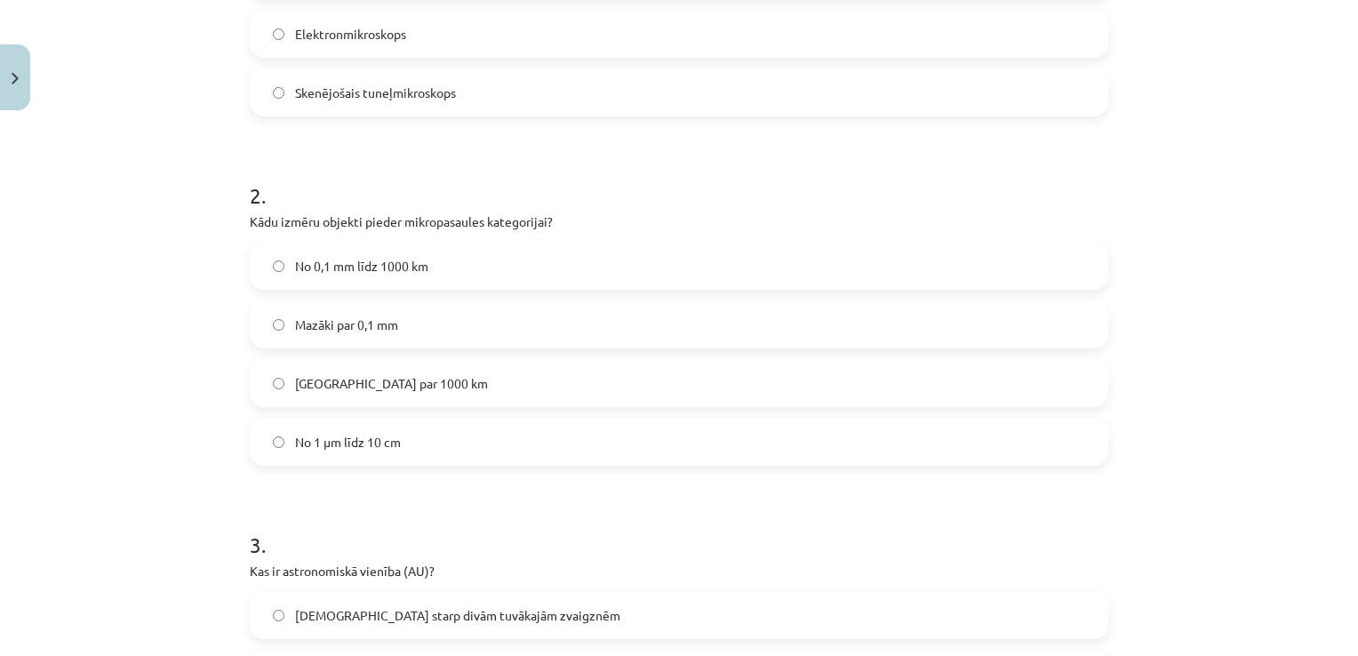
scroll to position [583, 0]
click at [272, 335] on label "Mazāki par 0,1 mm" at bounding box center [679, 321] width 855 height 44
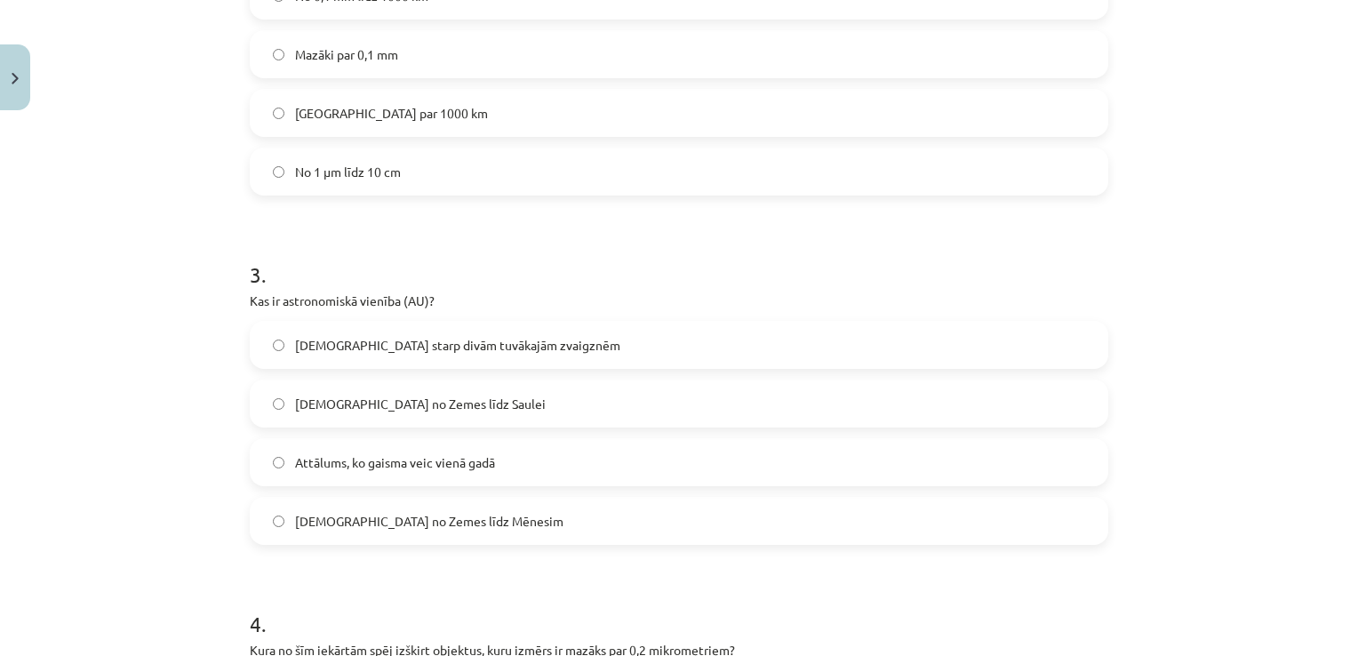
scroll to position [860, 0]
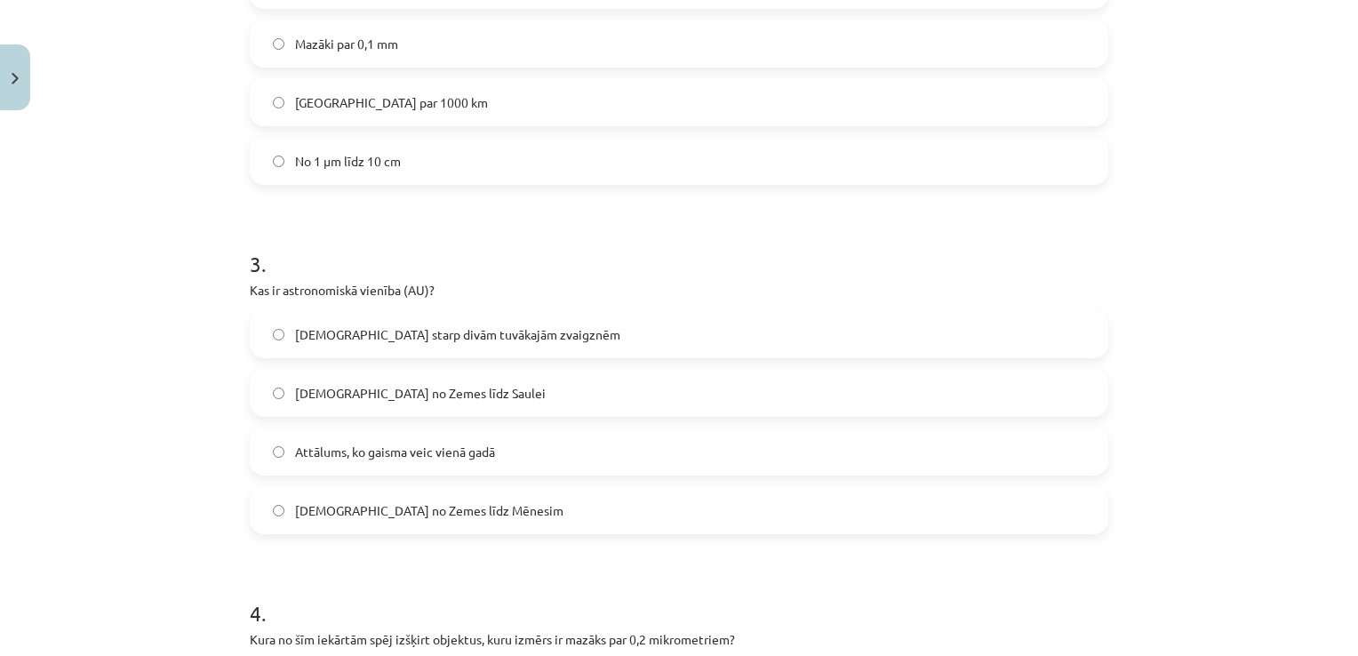
click at [270, 397] on label "Attālums no Zemes līdz Saulei" at bounding box center [679, 393] width 855 height 44
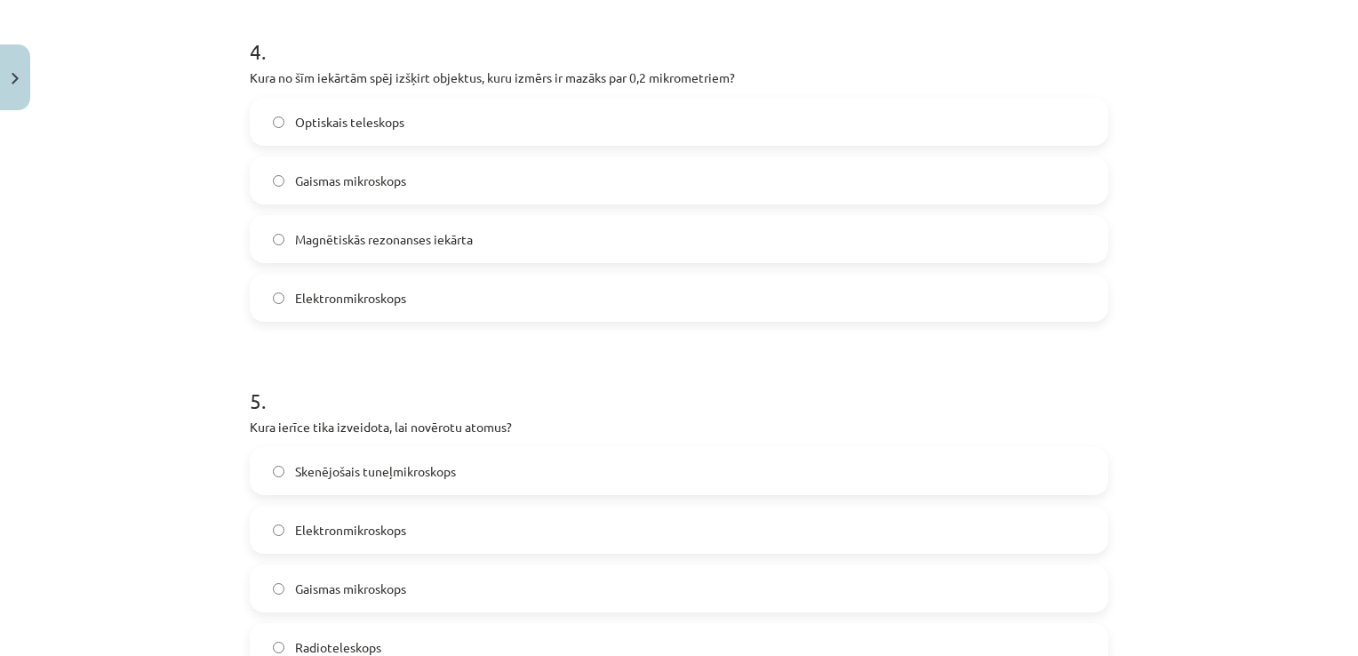
scroll to position [1426, 0]
click at [282, 294] on label "Elektronmikroskops" at bounding box center [679, 294] width 855 height 44
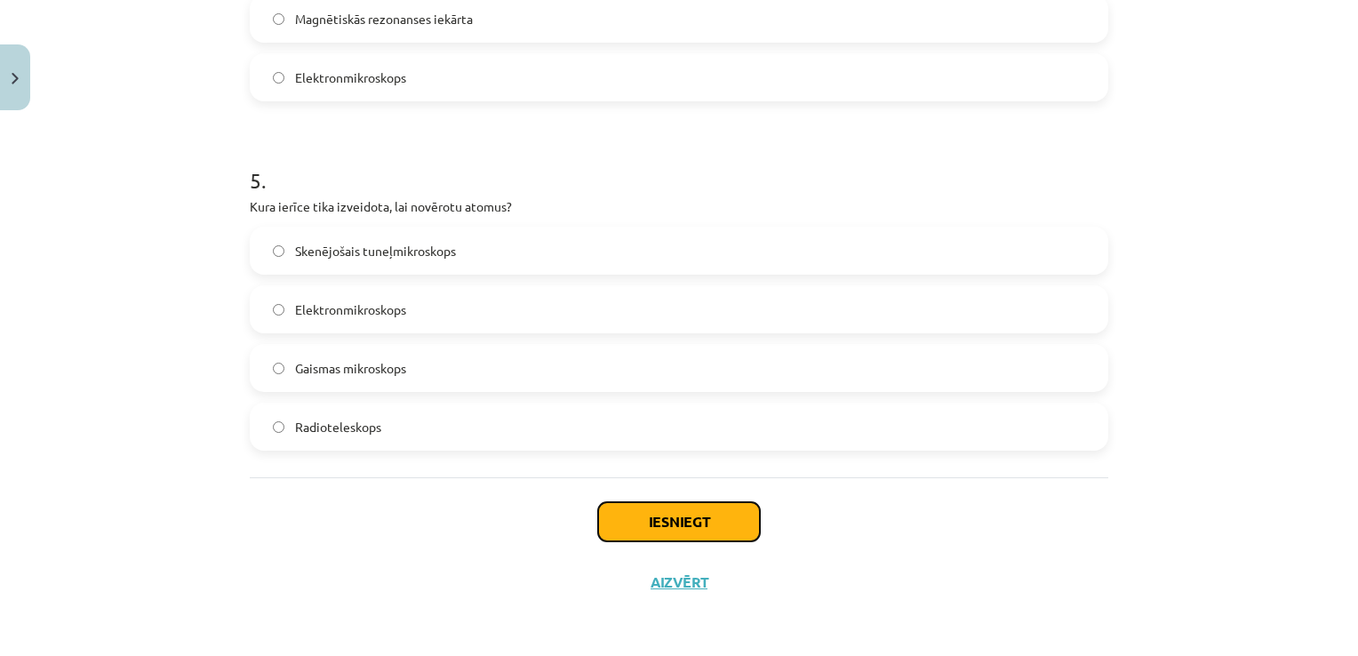
click at [678, 519] on button "Iesniegt" at bounding box center [679, 521] width 162 height 39
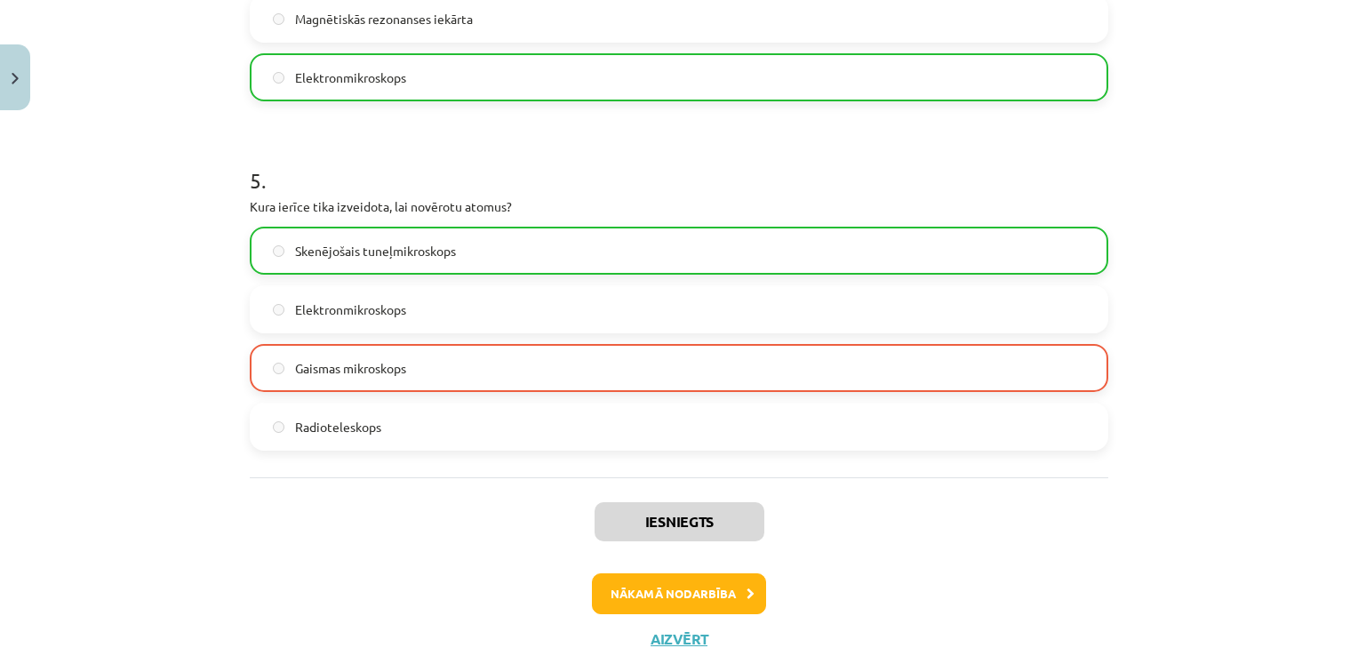
click at [471, 387] on label "Gaismas mikroskops" at bounding box center [679, 368] width 855 height 44
click at [641, 600] on button "Nākamā nodarbība" at bounding box center [679, 593] width 174 height 41
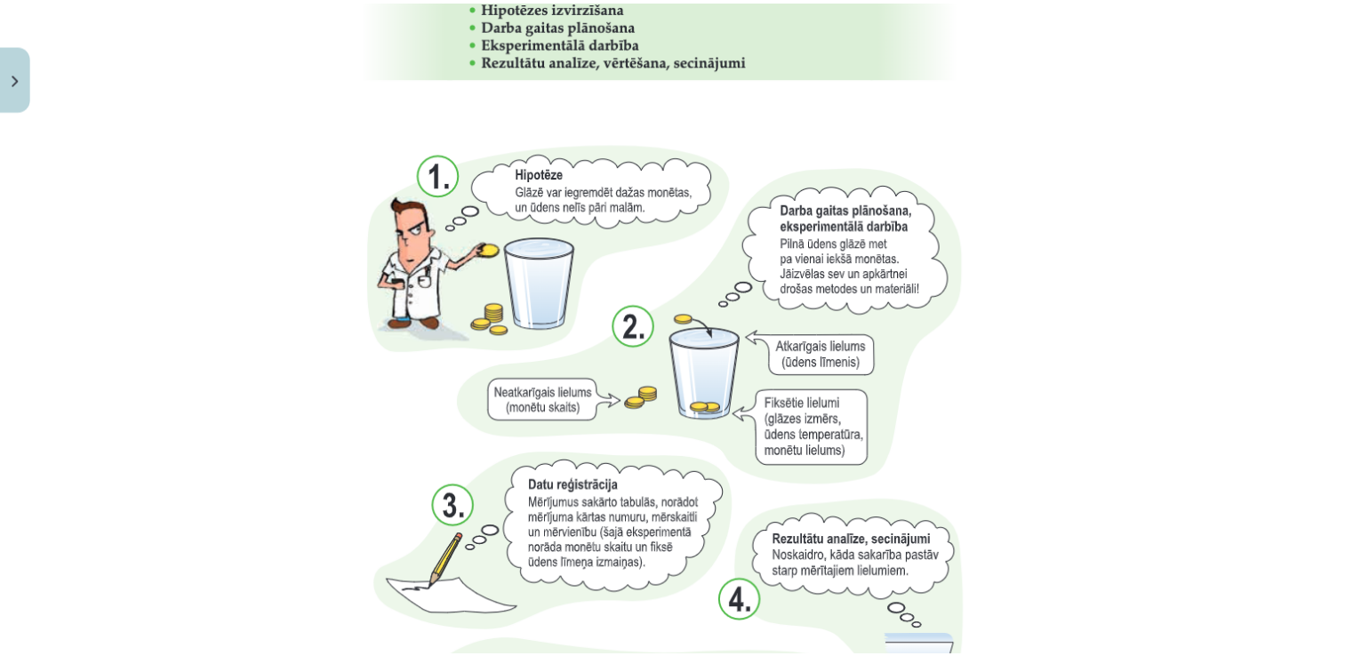
scroll to position [1895, 0]
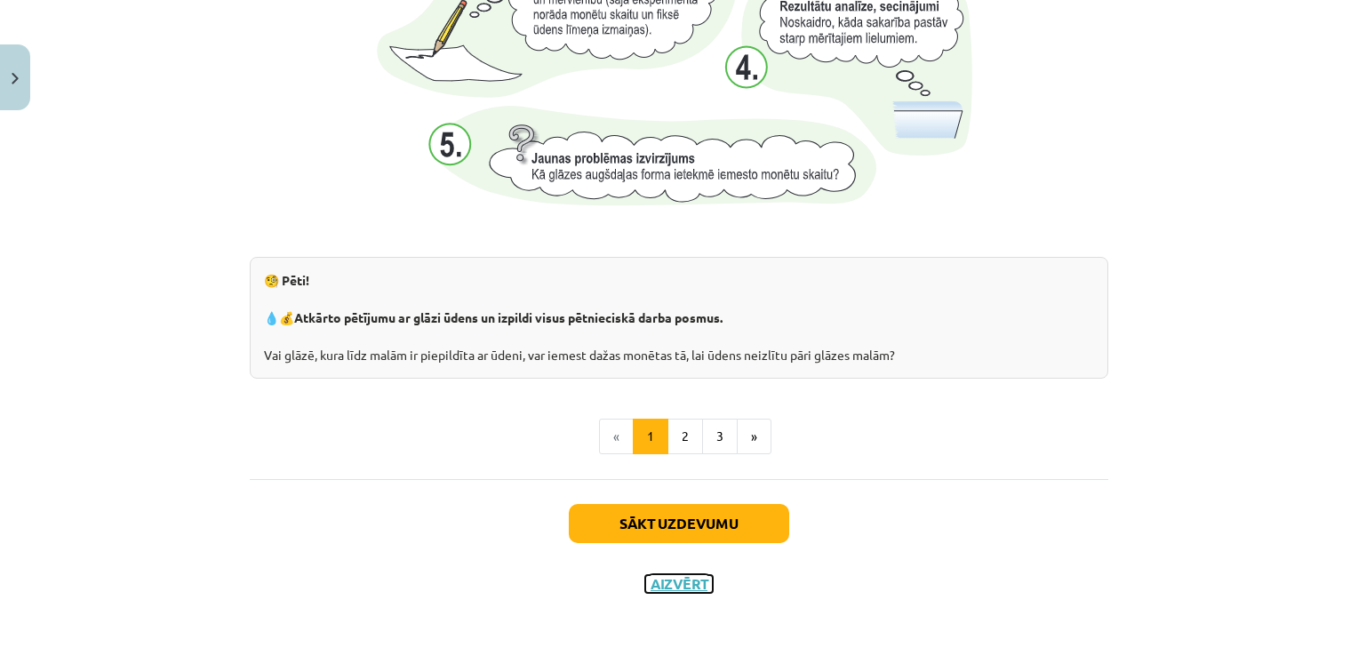
click at [658, 575] on button "Aizvērt" at bounding box center [679, 584] width 68 height 18
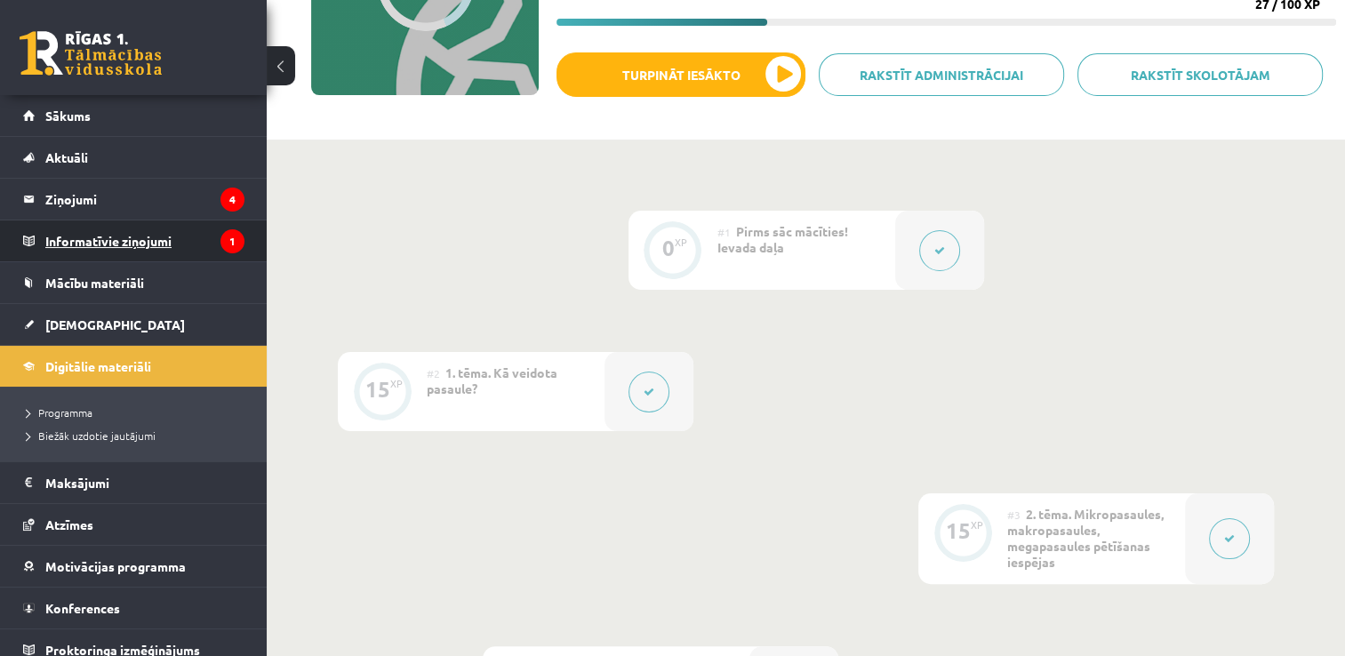
drag, startPoint x: 1346, startPoint y: 249, endPoint x: 114, endPoint y: 244, distance: 1232.7
click at [114, 244] on legend "Informatīvie ziņojumi 1" at bounding box center [144, 240] width 199 height 41
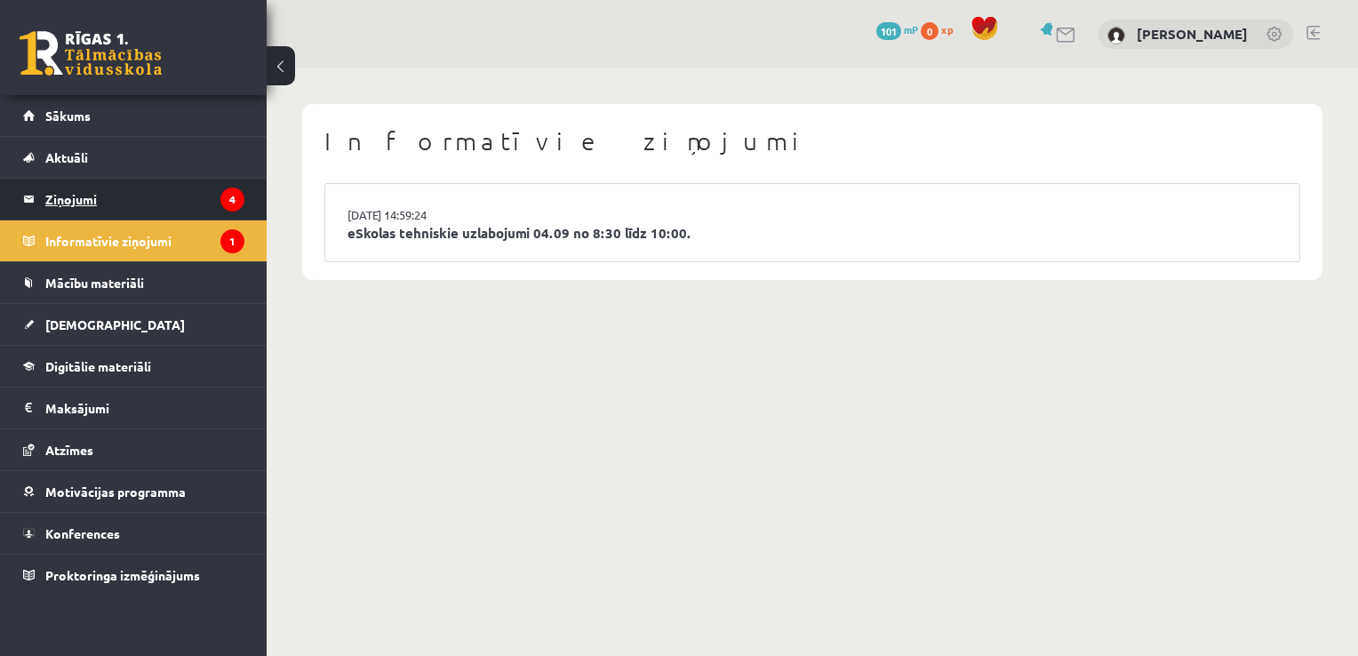
click at [166, 212] on legend "Ziņojumi 4" at bounding box center [144, 199] width 199 height 41
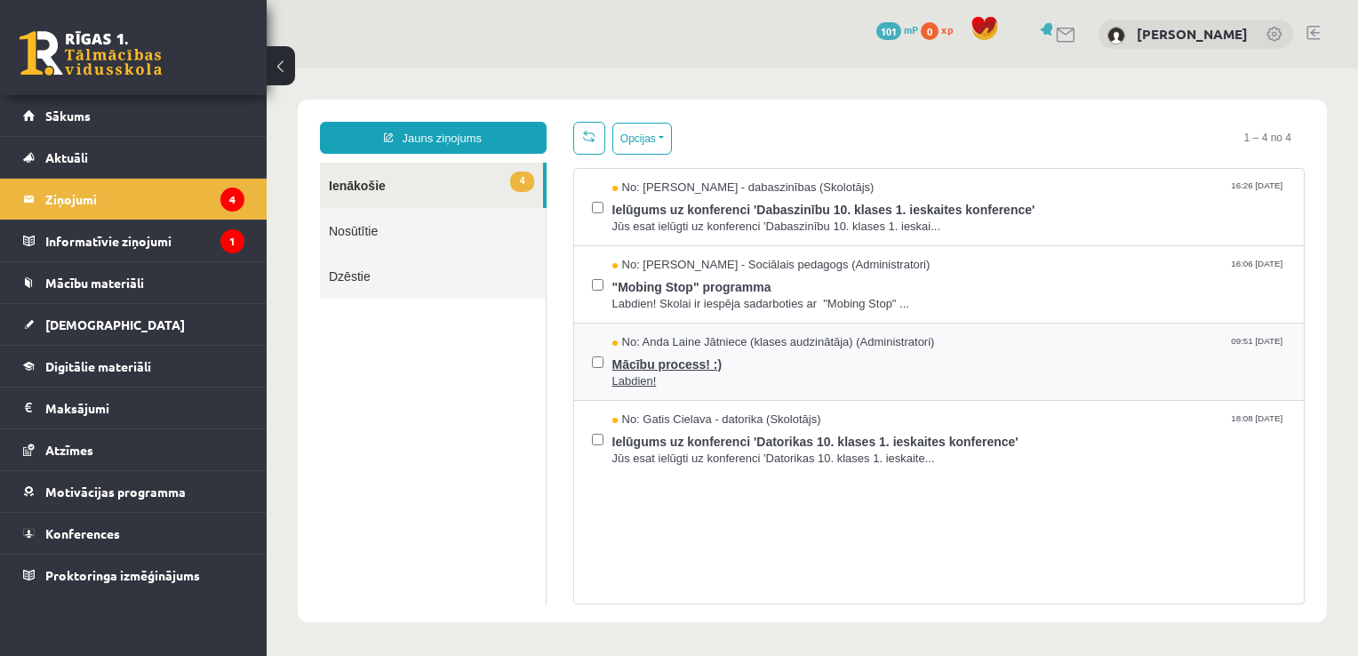
click at [786, 379] on span "Labdien!" at bounding box center [949, 381] width 675 height 17
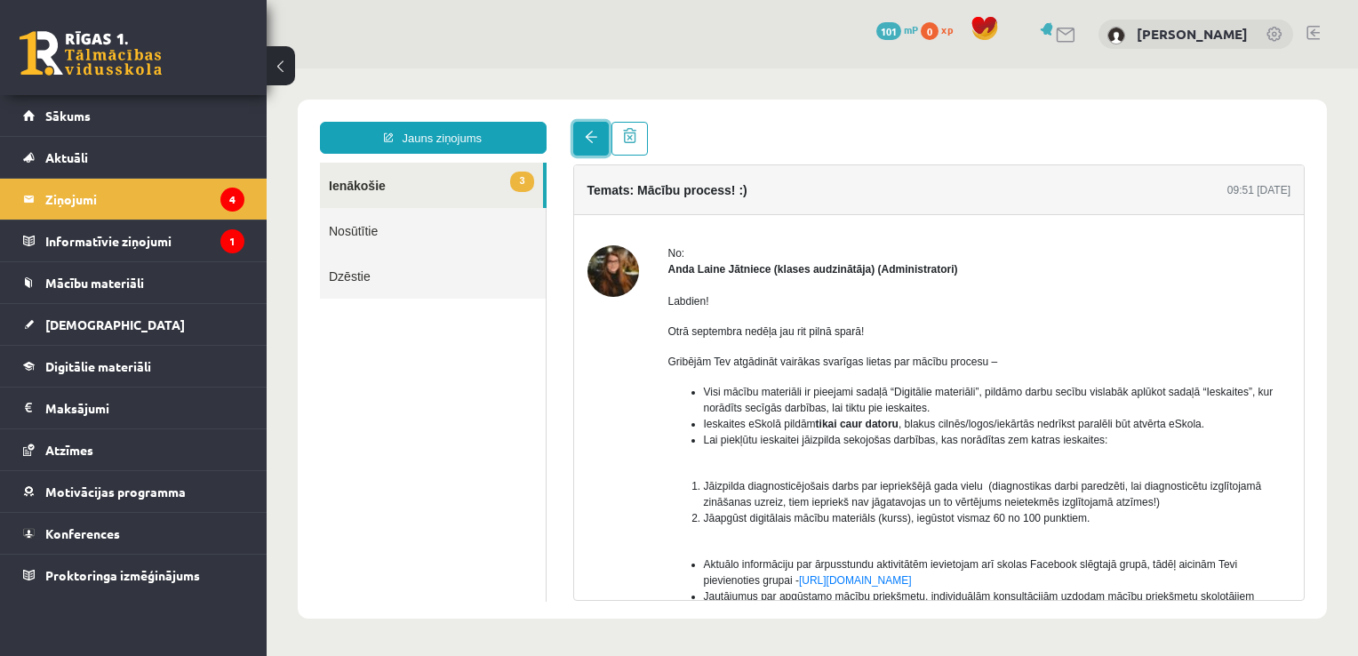
click at [585, 140] on span at bounding box center [591, 137] width 12 height 12
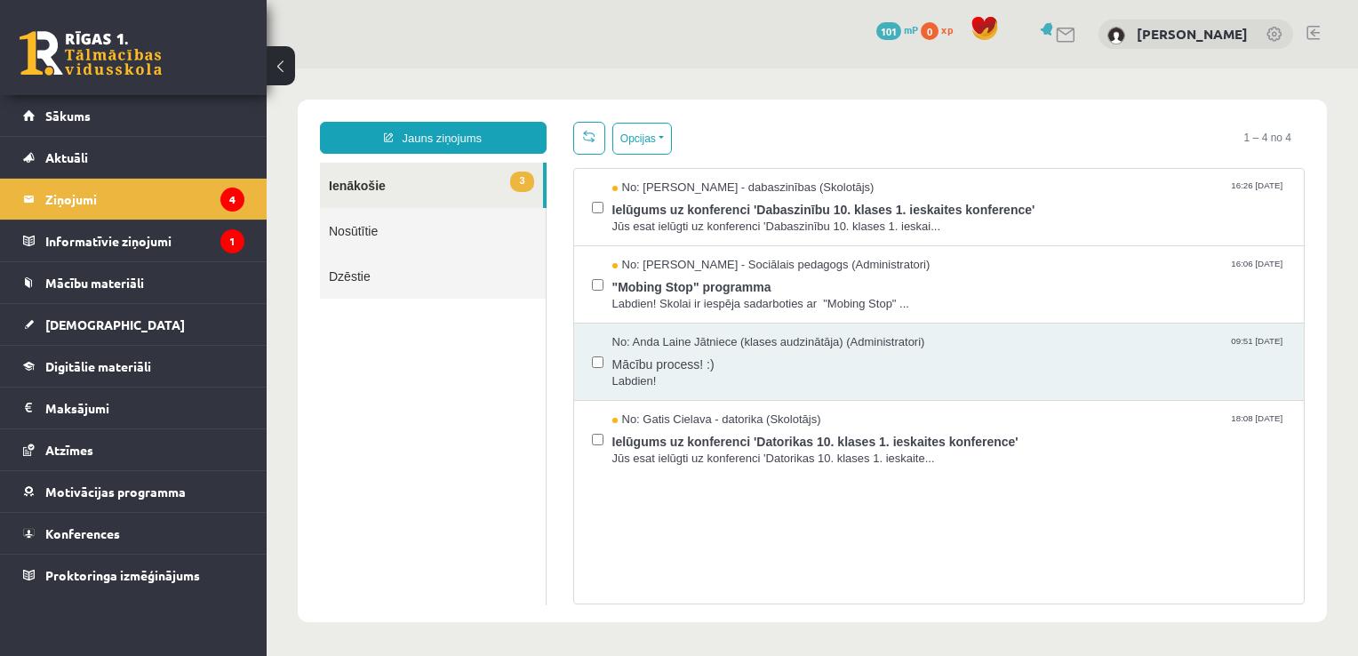
drag, startPoint x: 1352, startPoint y: 184, endPoint x: 1613, endPoint y: 120, distance: 269.0
click at [85, 363] on span "Digitālie materiāli" at bounding box center [98, 366] width 106 height 16
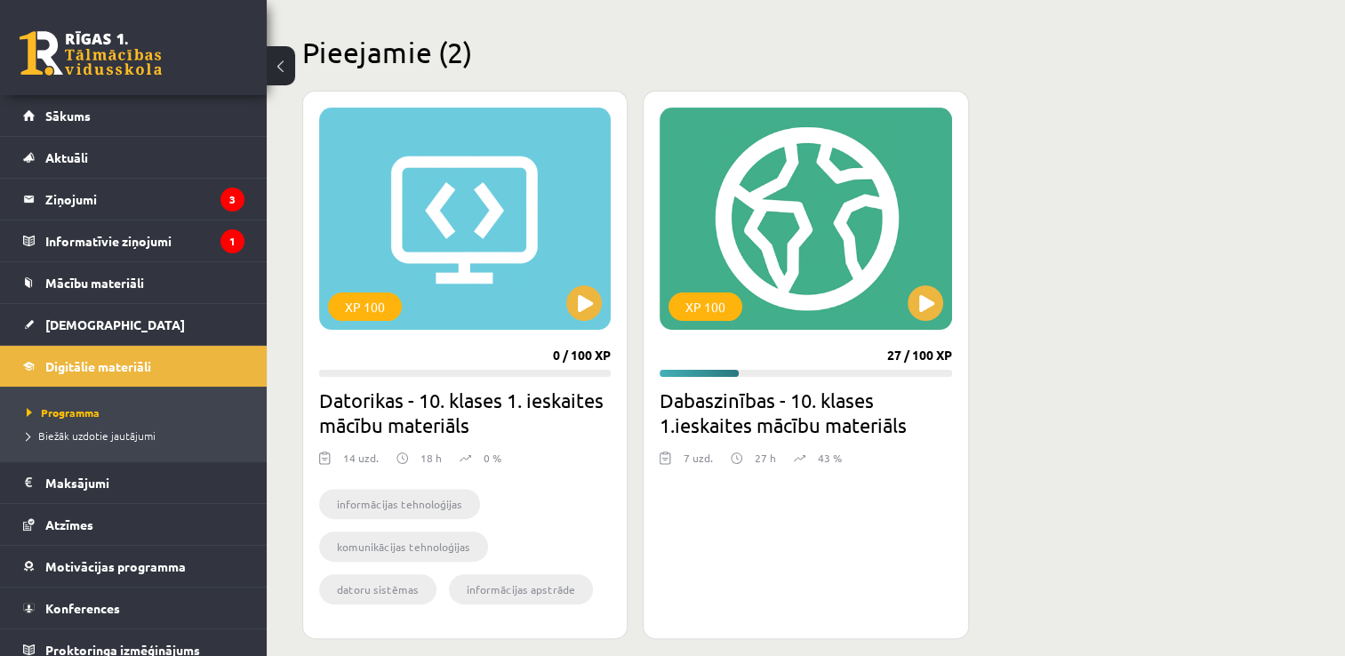
scroll to position [427, 0]
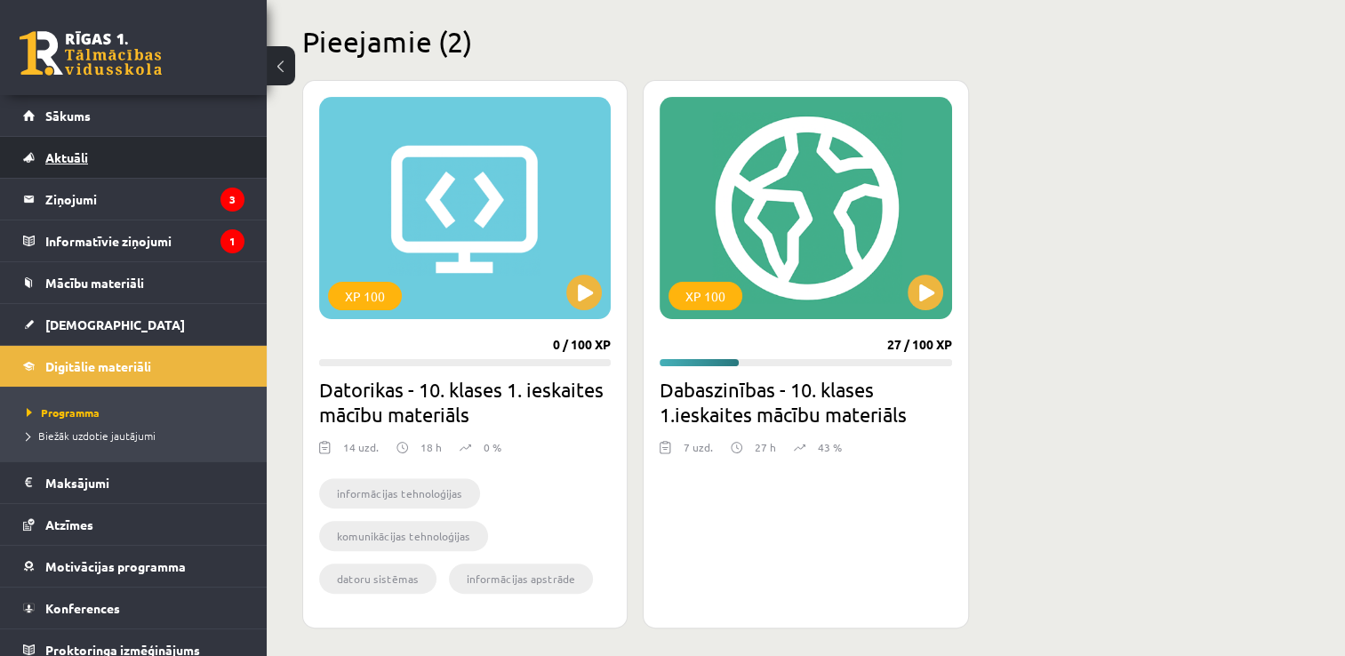
click at [92, 162] on link "Aktuāli" at bounding box center [133, 157] width 221 height 41
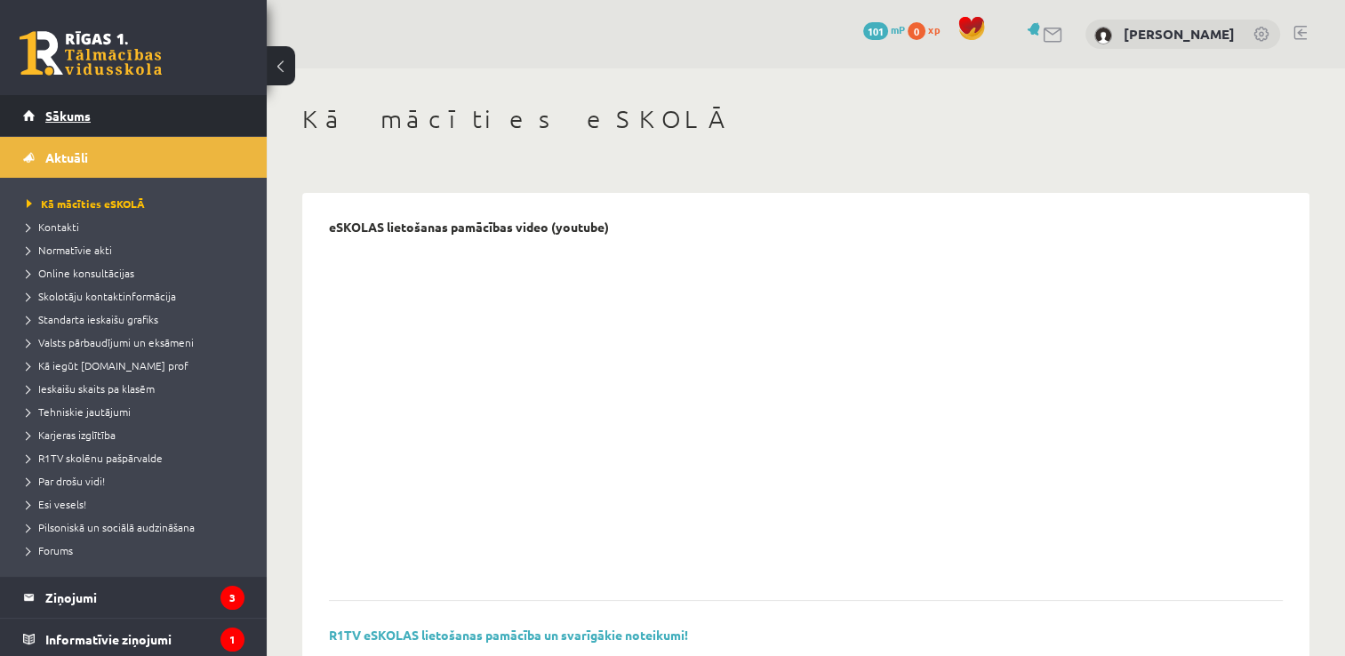
click at [73, 124] on link "Sākums" at bounding box center [133, 115] width 221 height 41
